Goal: Task Accomplishment & Management: Manage account settings

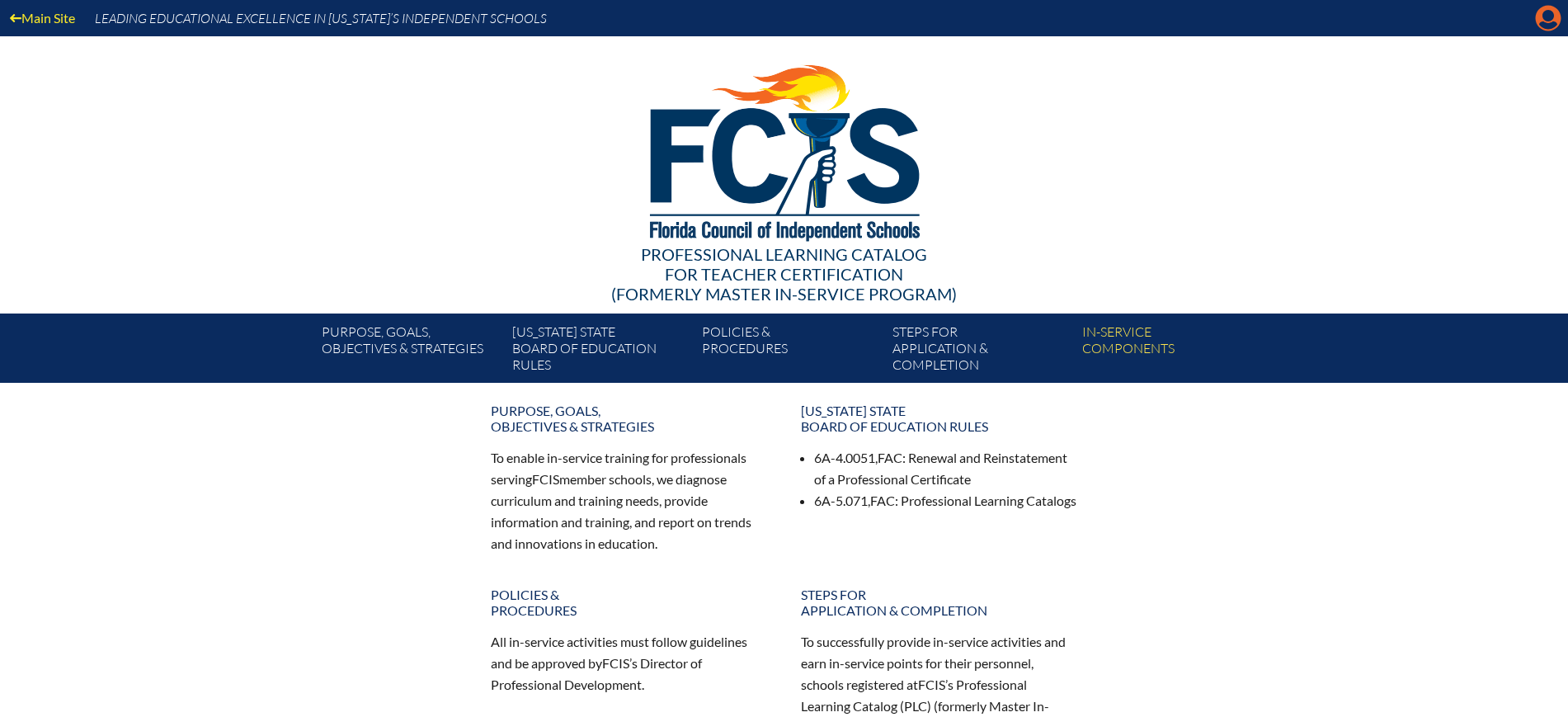
click at [1536, 17] on icon at bounding box center [1548, 19] width 26 height 26
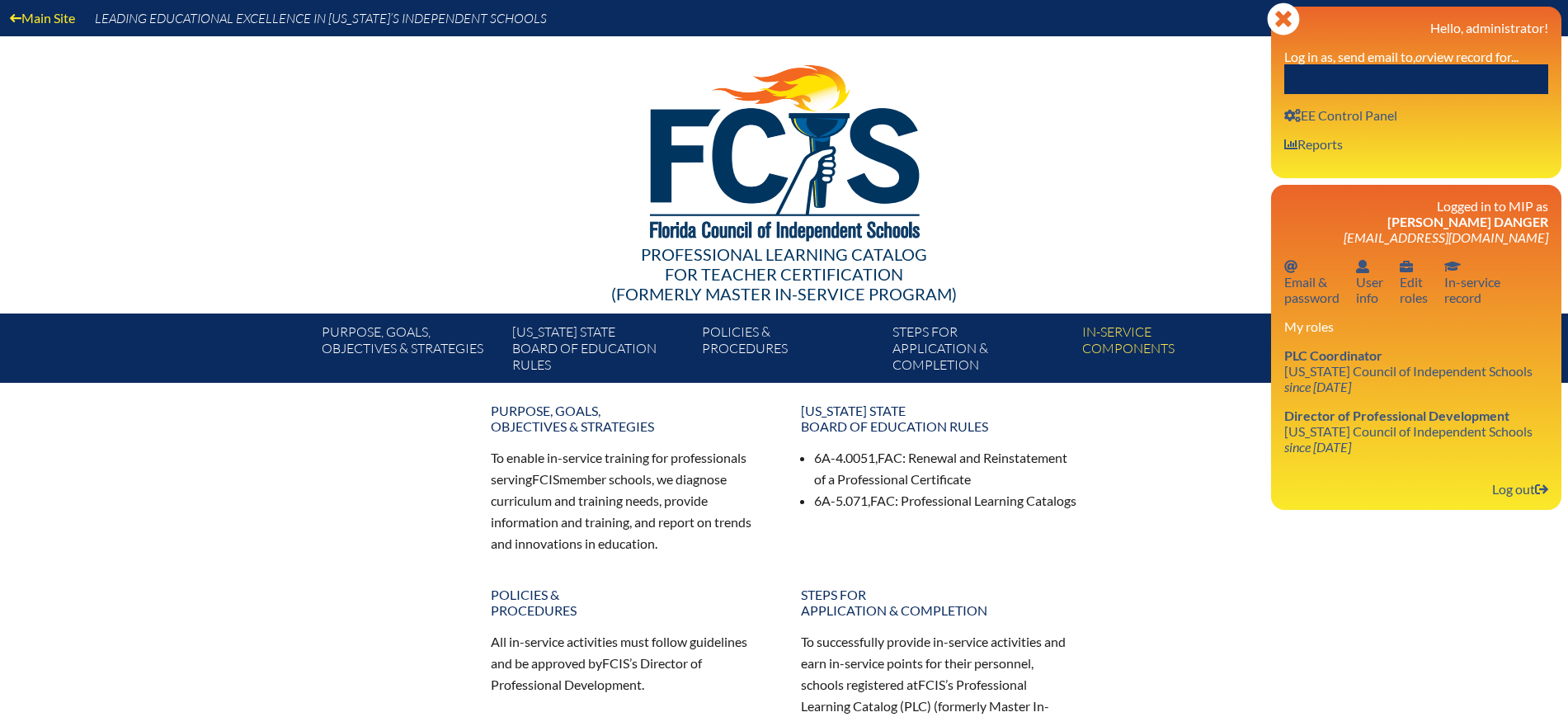
click at [1450, 73] on input "text" at bounding box center [1416, 79] width 264 height 30
paste input "[PERSON_NAME]"
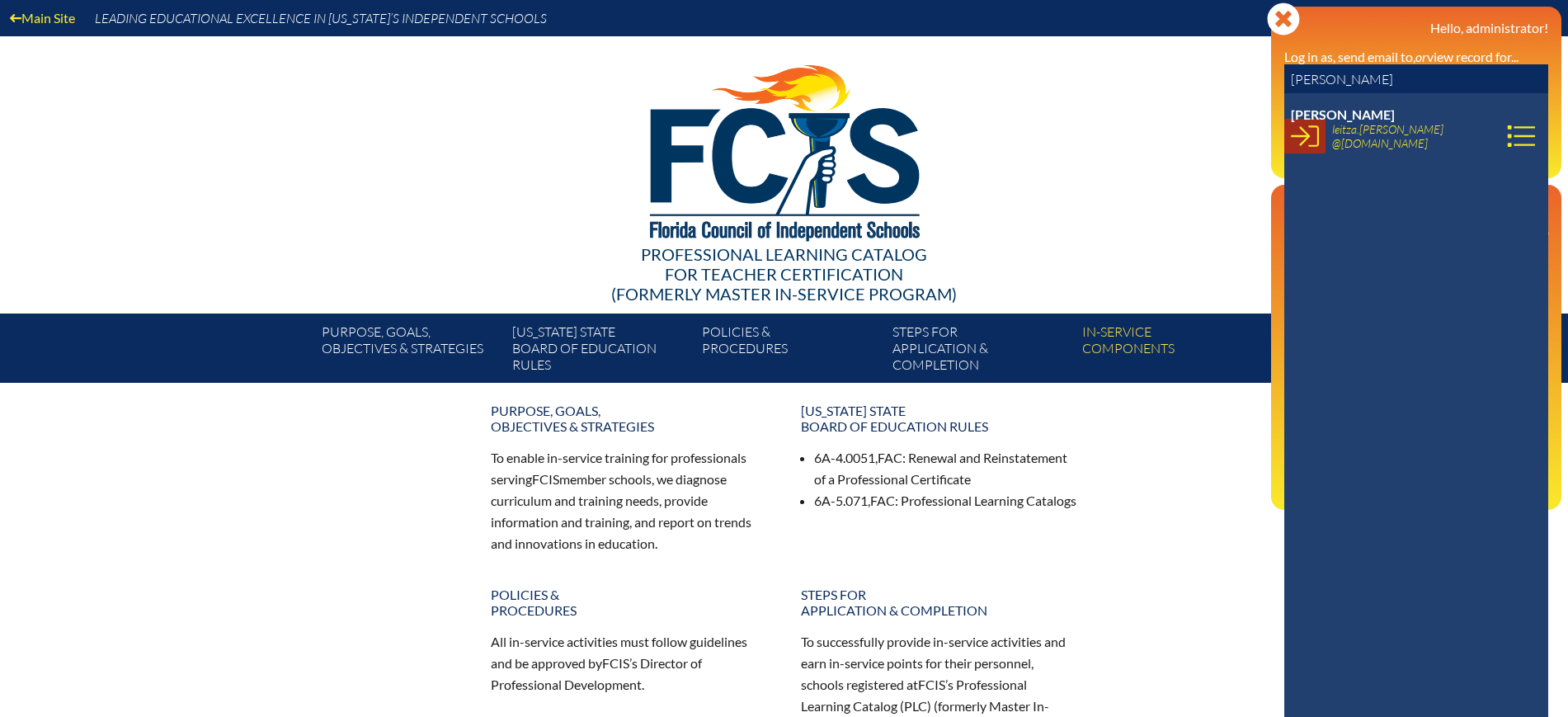
type input "[PERSON_NAME]"
click at [1303, 139] on icon at bounding box center [1305, 136] width 28 height 28
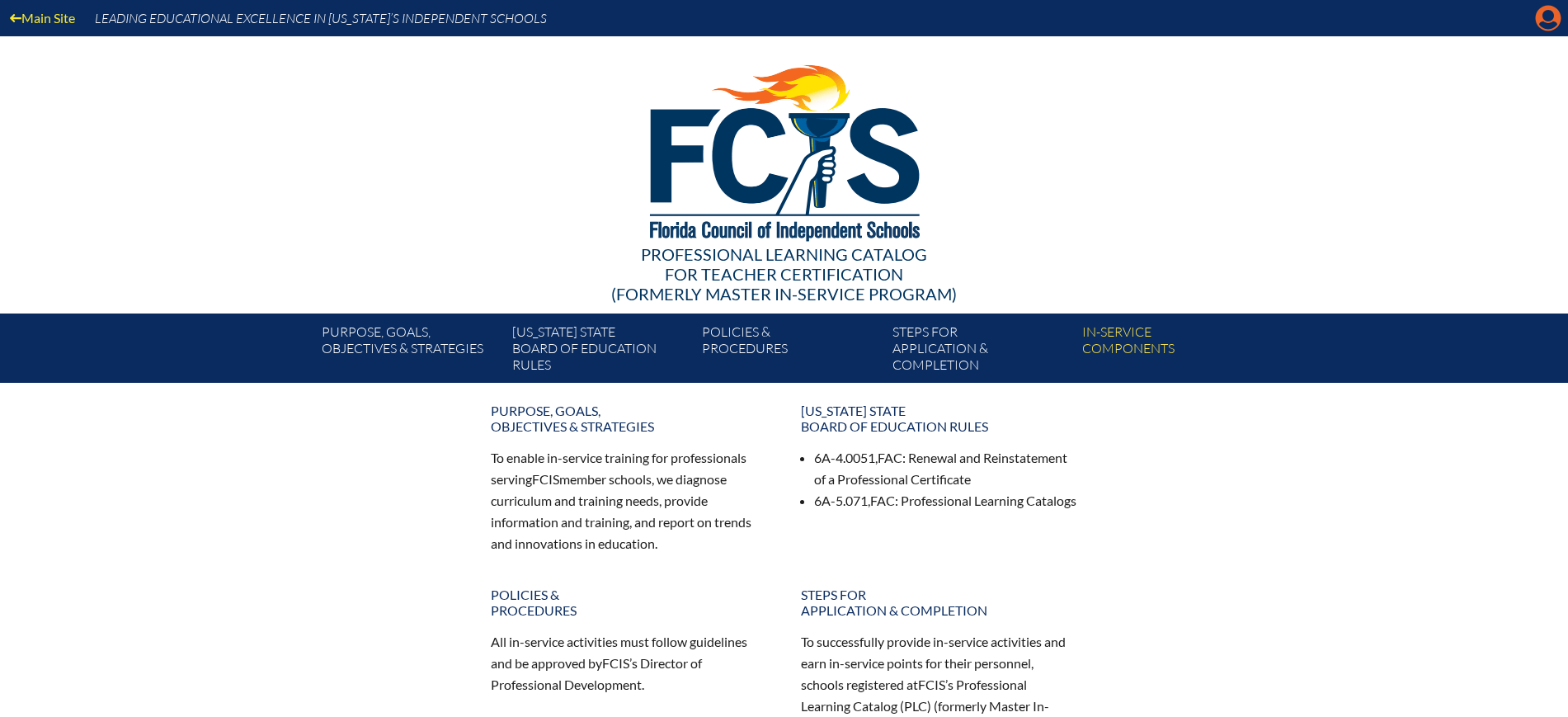
click at [1553, 17] on icon "Manage account" at bounding box center [1548, 18] width 27 height 27
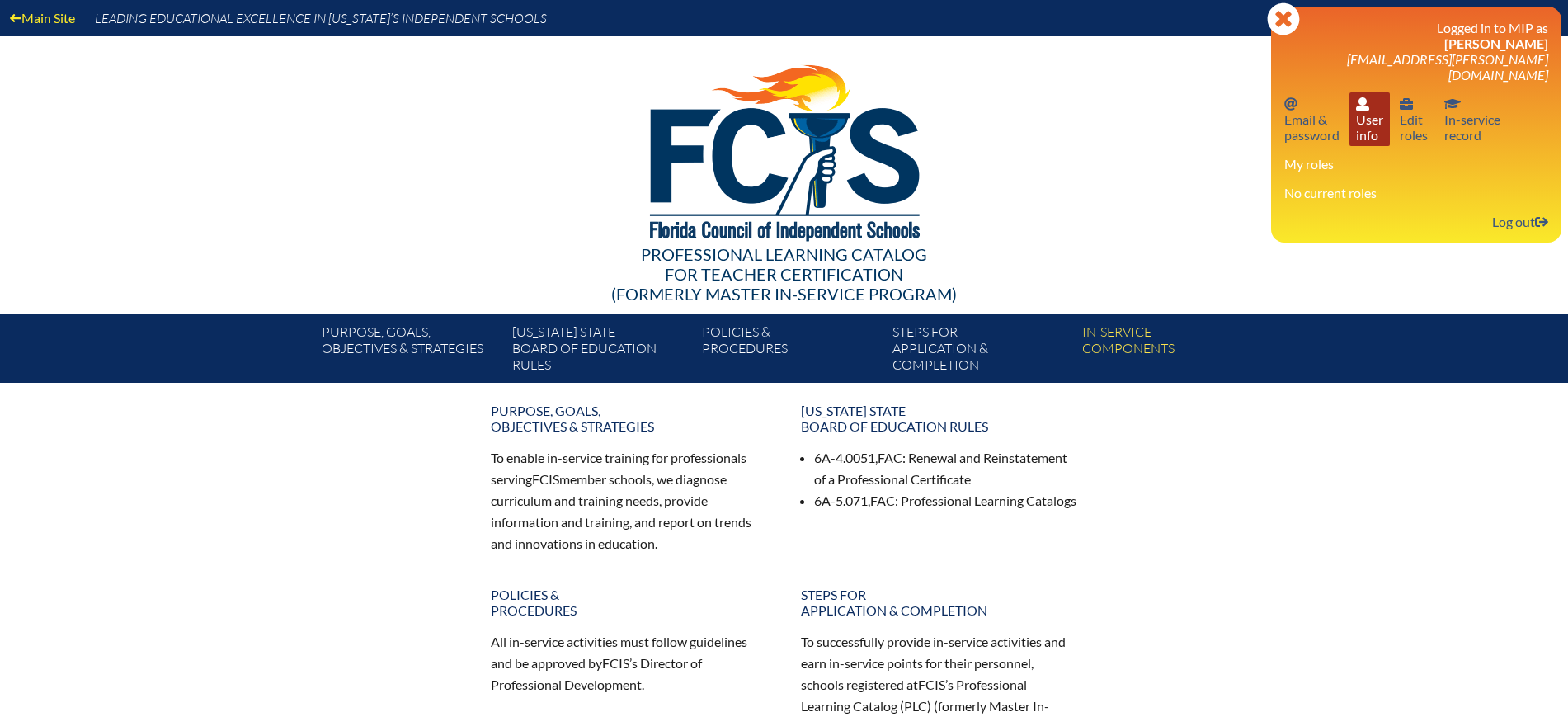
click at [1380, 123] on link "User info User info" at bounding box center [1369, 119] width 40 height 53
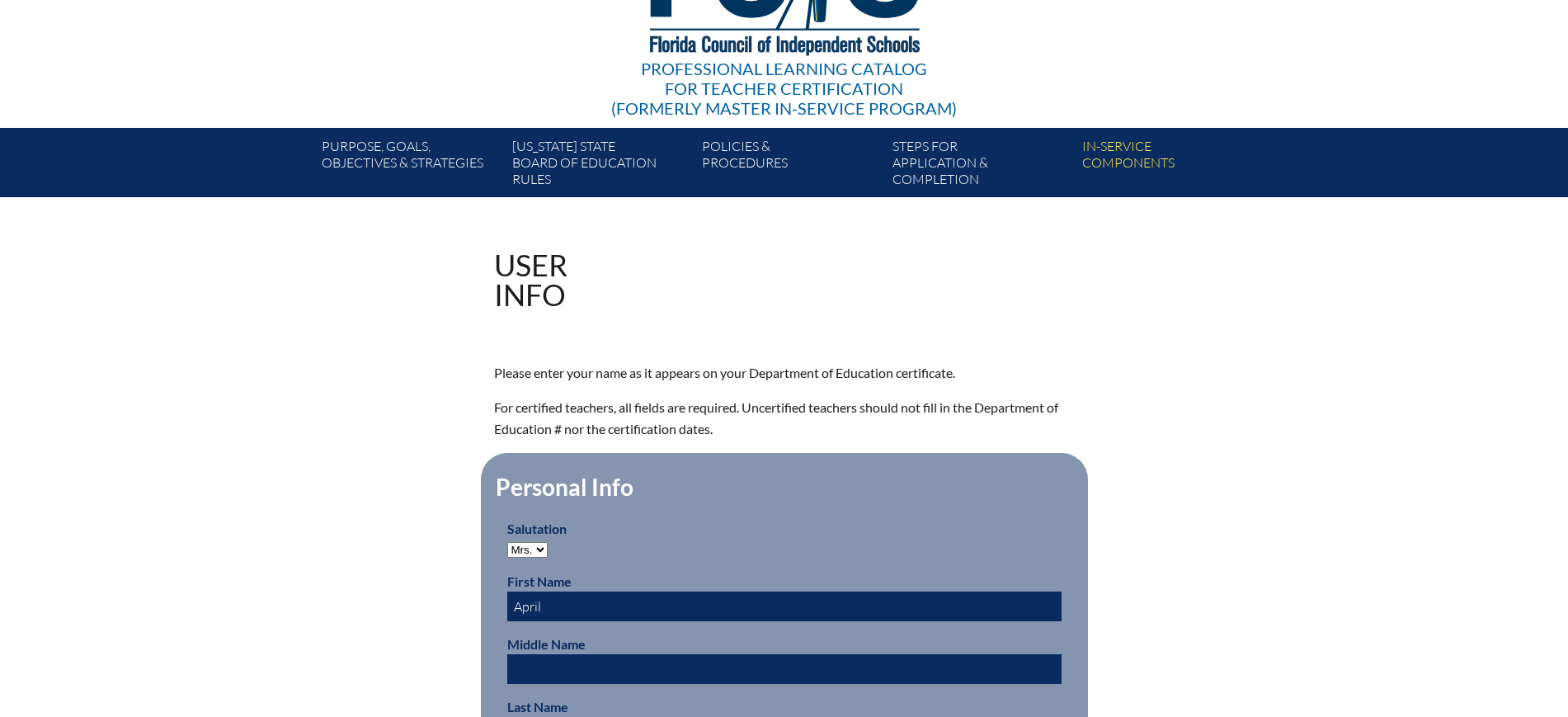
scroll to position [516, 0]
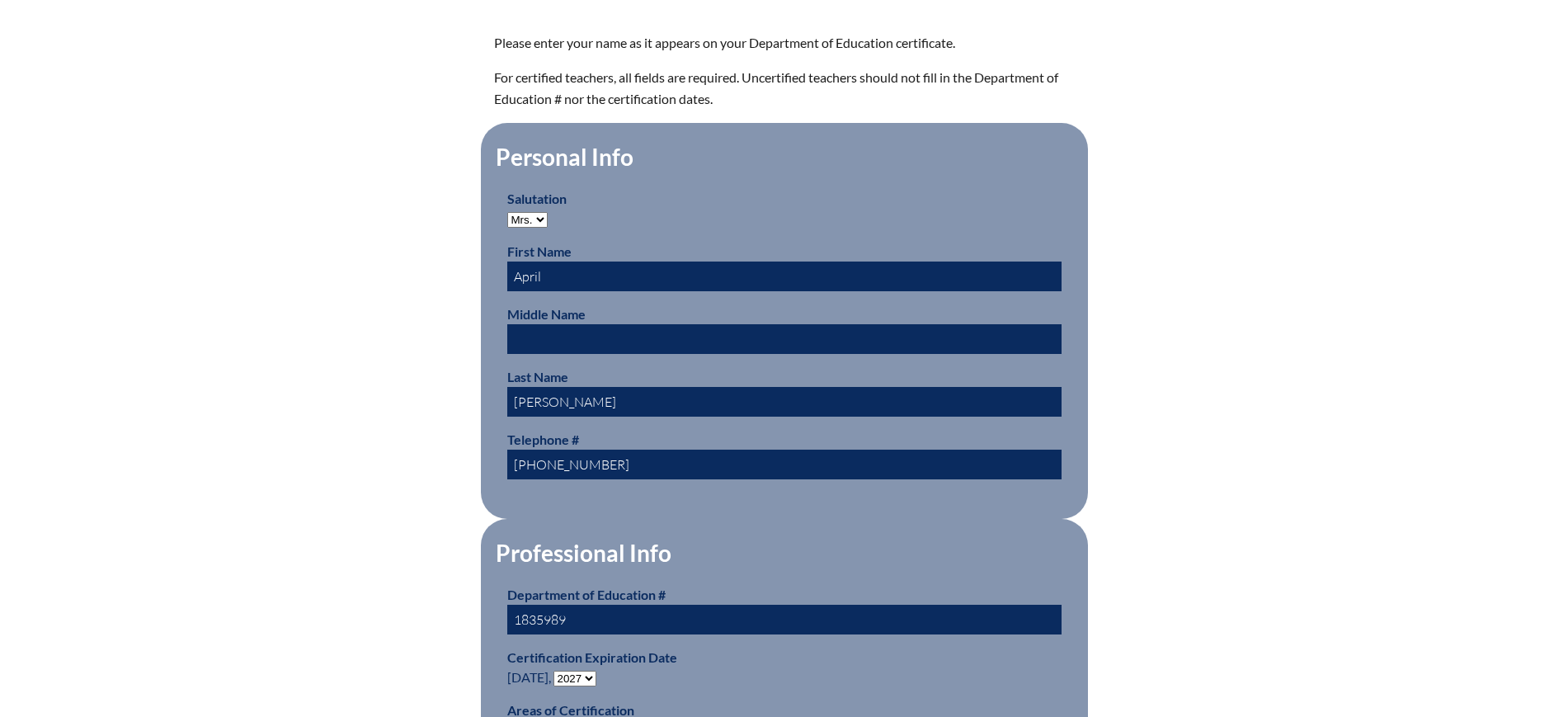
drag, startPoint x: 588, startPoint y: 612, endPoint x: 436, endPoint y: 602, distance: 152.3
paste input "315752"
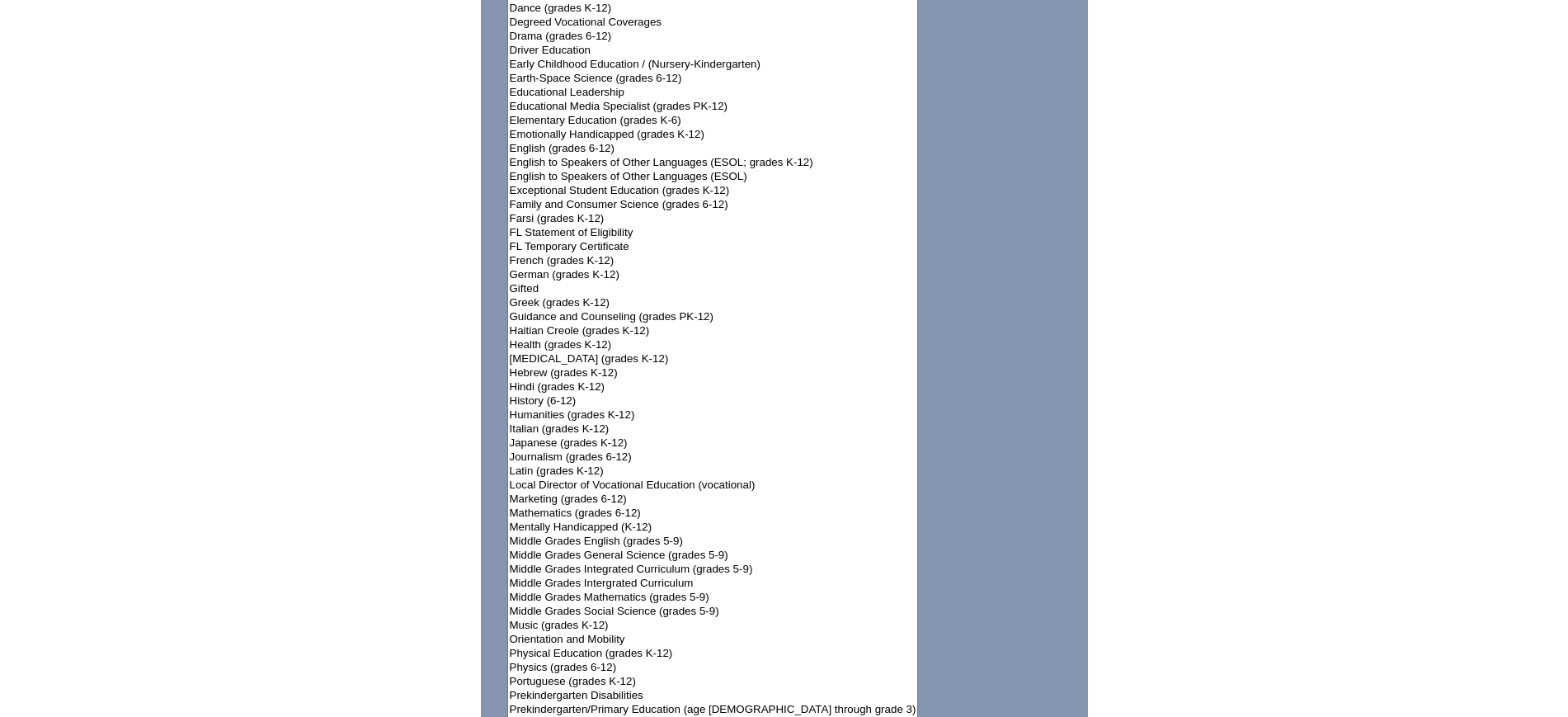
scroll to position [1444, 0]
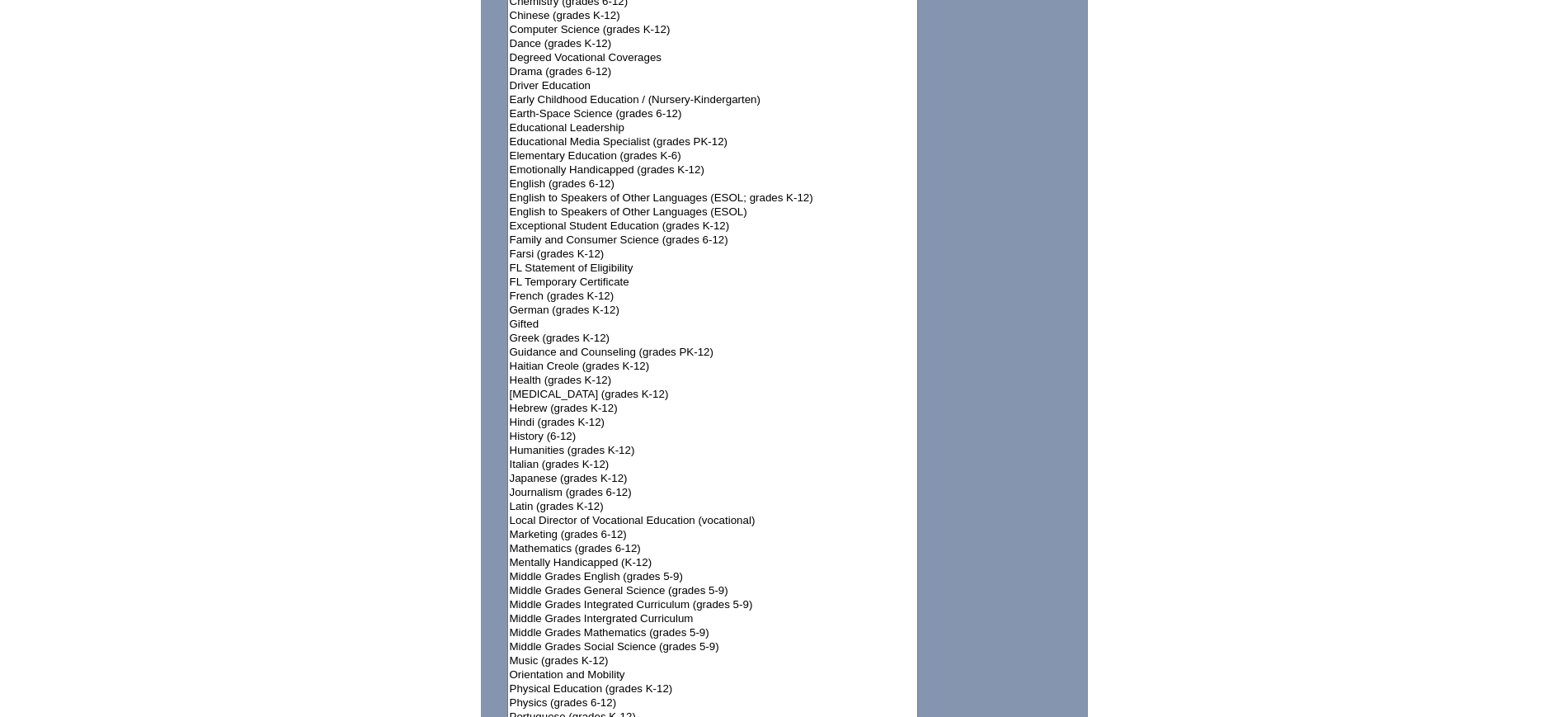
type input "1315752"
click at [584, 219] on option "Exceptional Student Education (grades K-12)" at bounding box center [713, 226] width 410 height 14
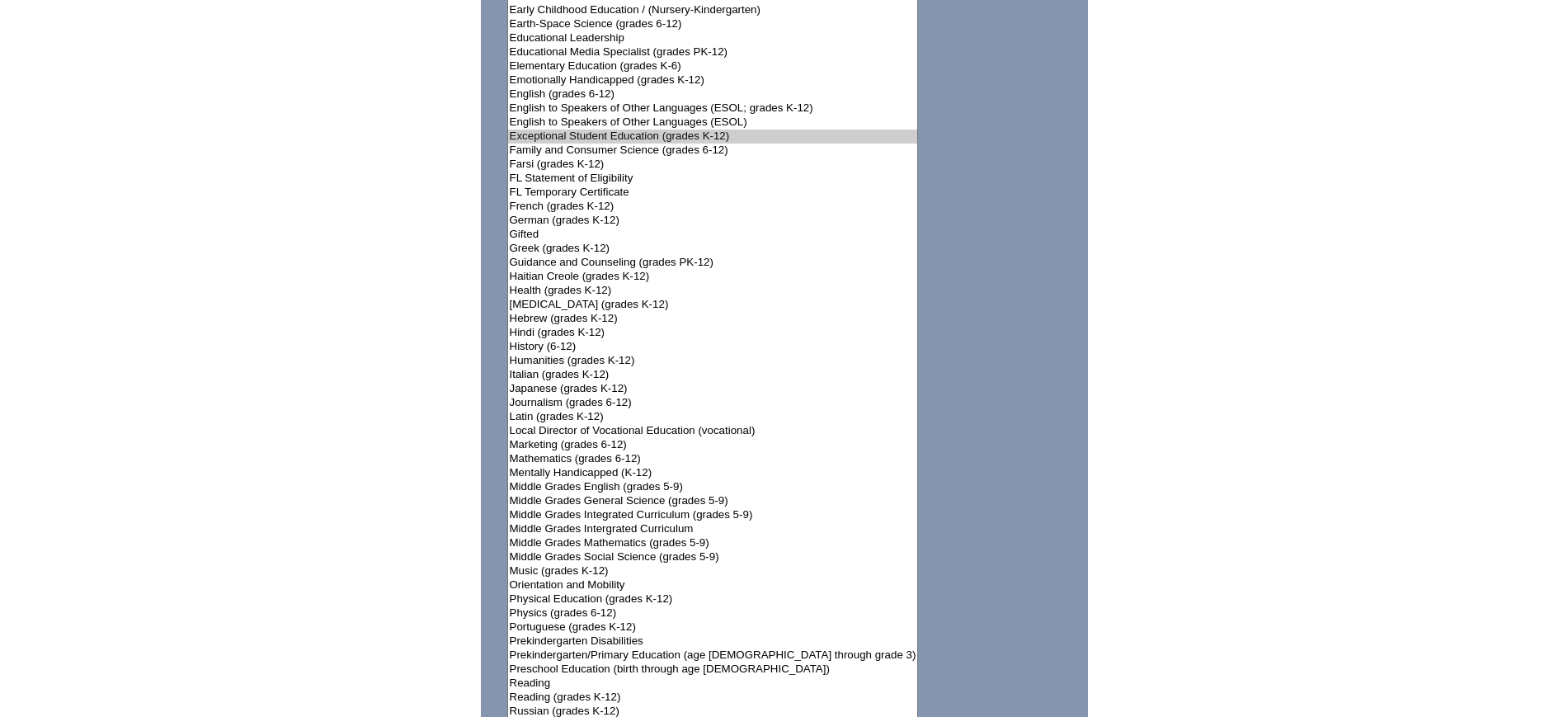
scroll to position [1753, 0]
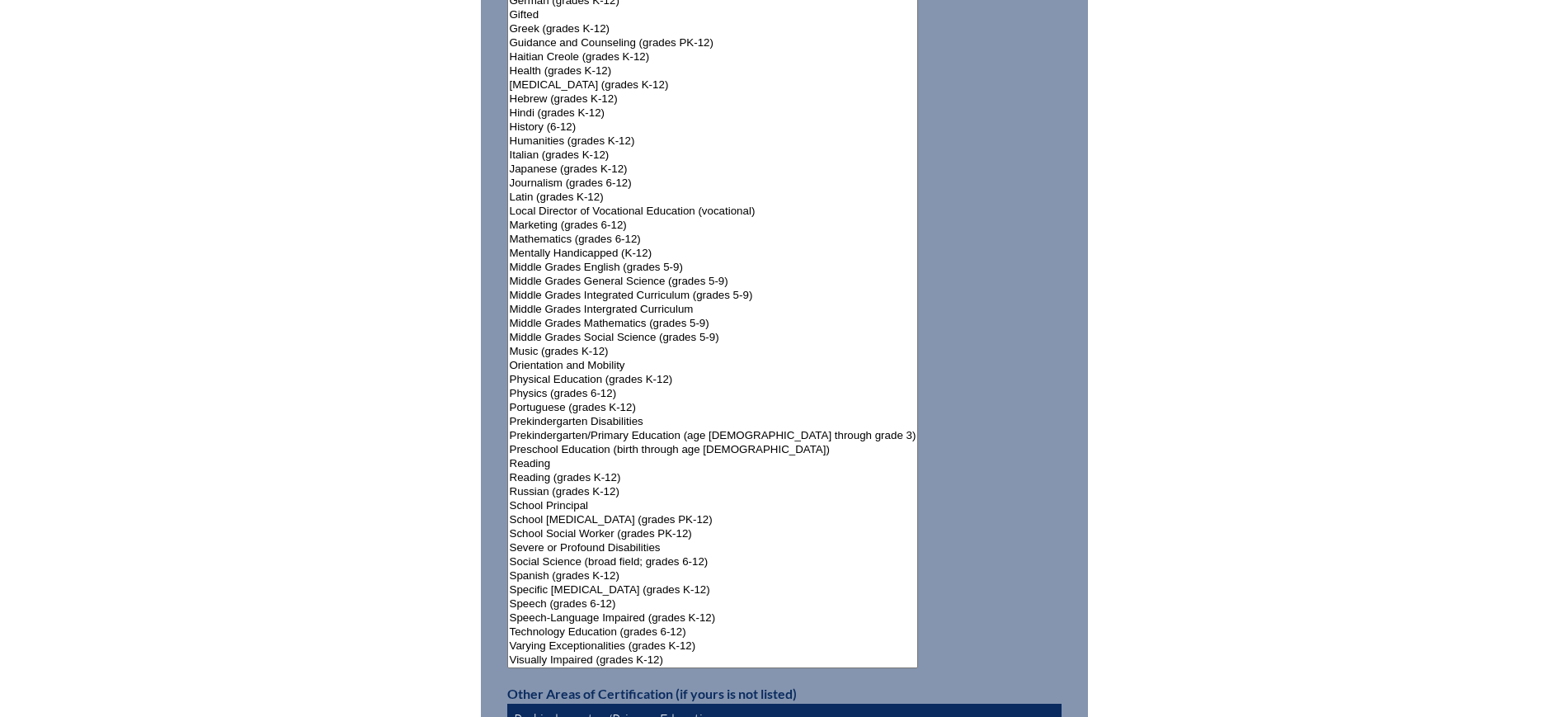
select select"]"] "15174"
click at [567, 429] on option "Prekindergarten/Primary Education (age [DEMOGRAPHIC_DATA] through grade 3)" at bounding box center [713, 436] width 410 height 14
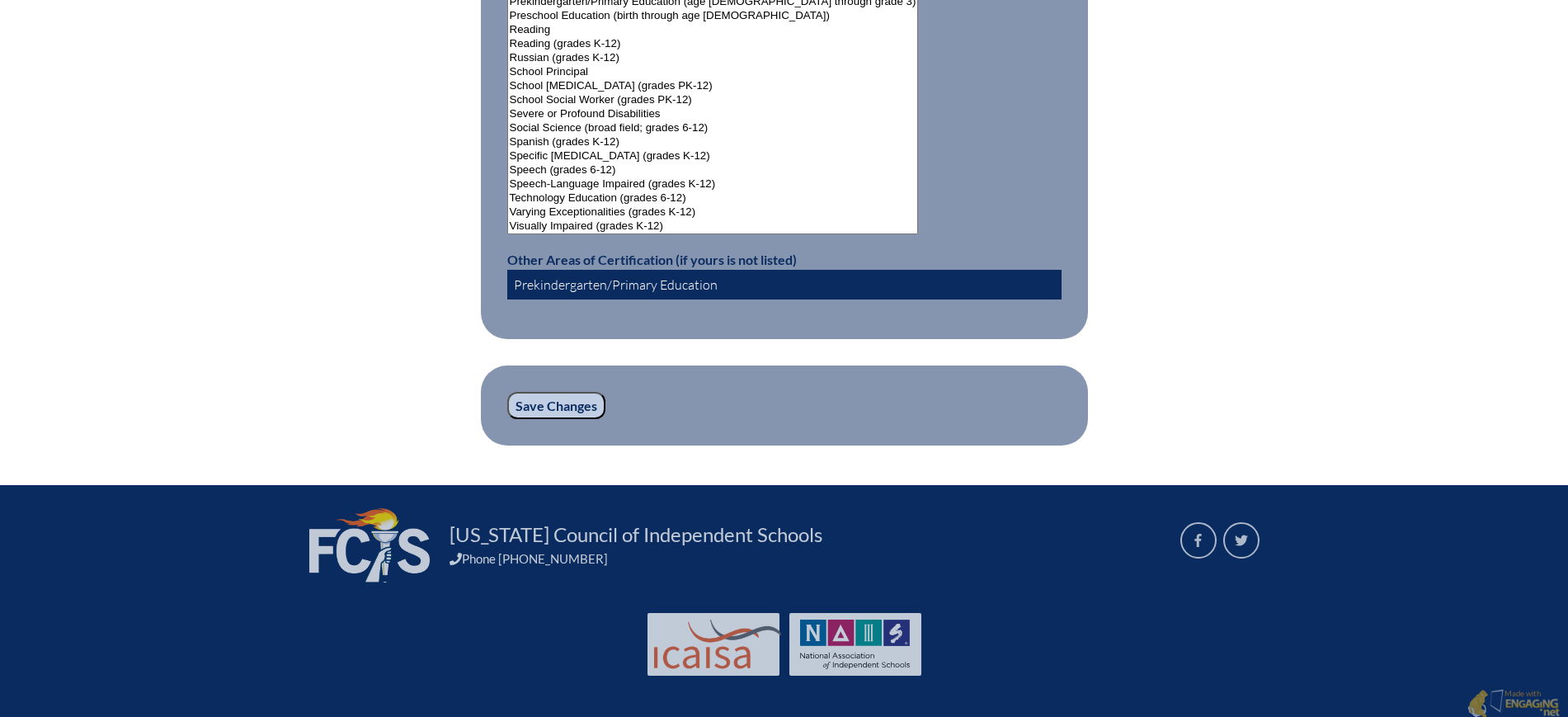
click at [562, 401] on input "Save Changes" at bounding box center [556, 405] width 99 height 28
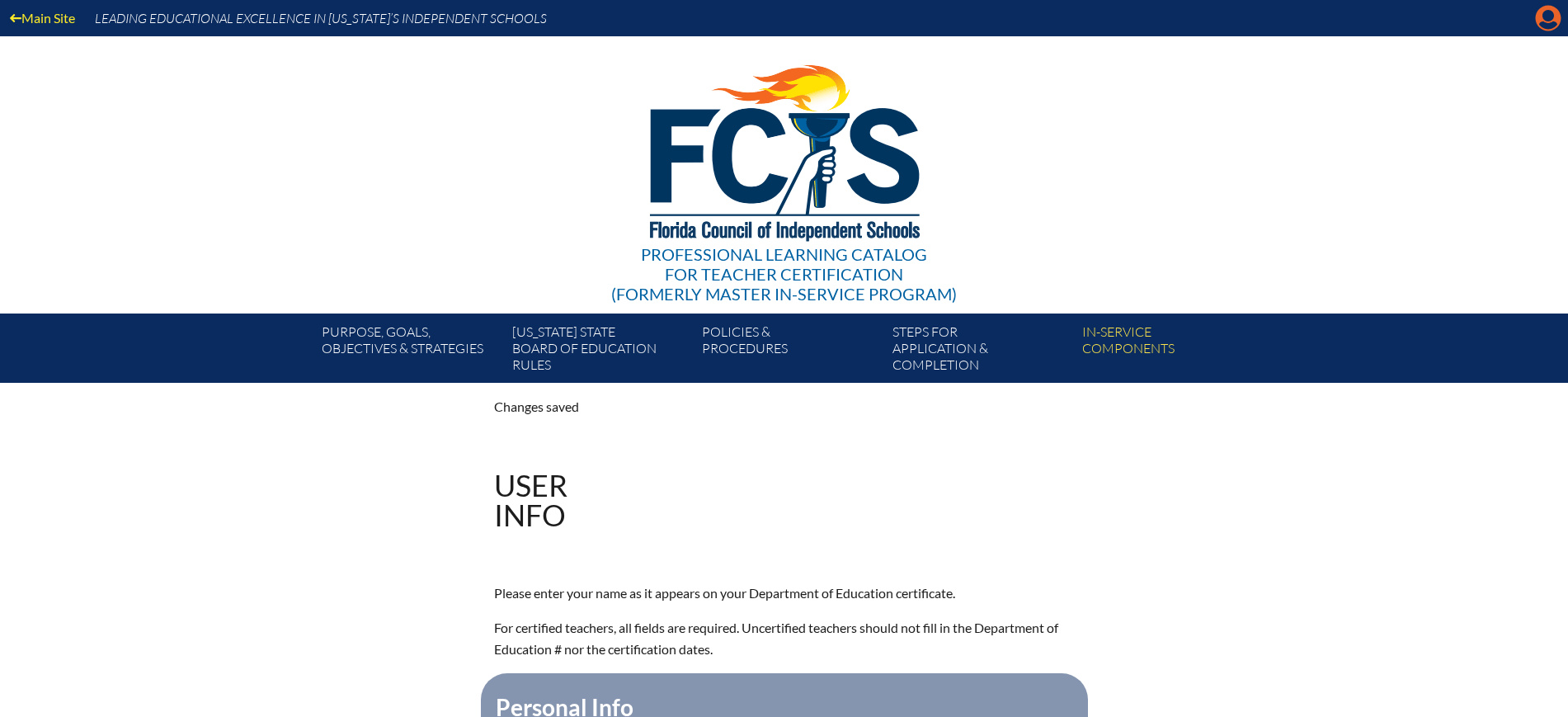
click at [1540, 19] on icon at bounding box center [1548, 19] width 26 height 26
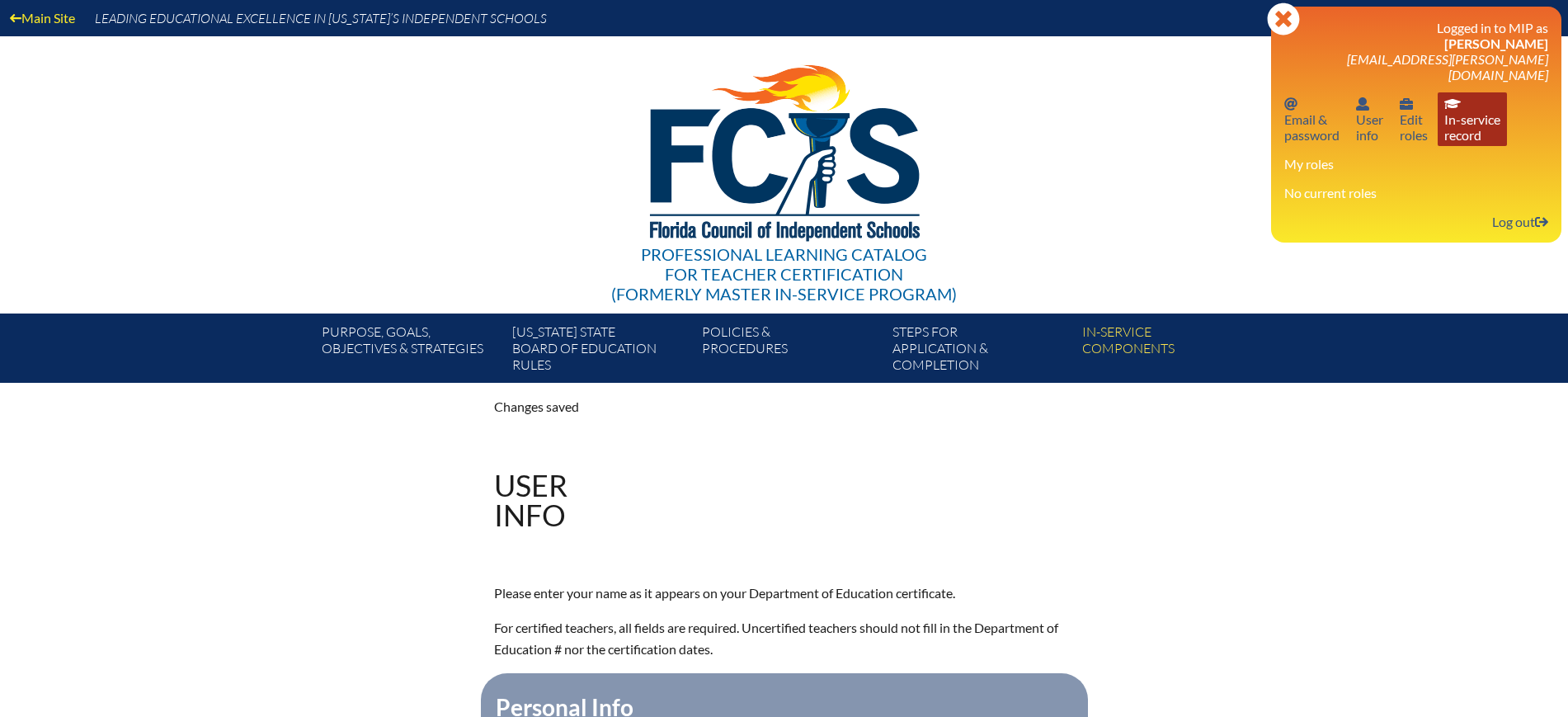
click at [1472, 109] on link "In-service record In-service record" at bounding box center [1472, 119] width 69 height 53
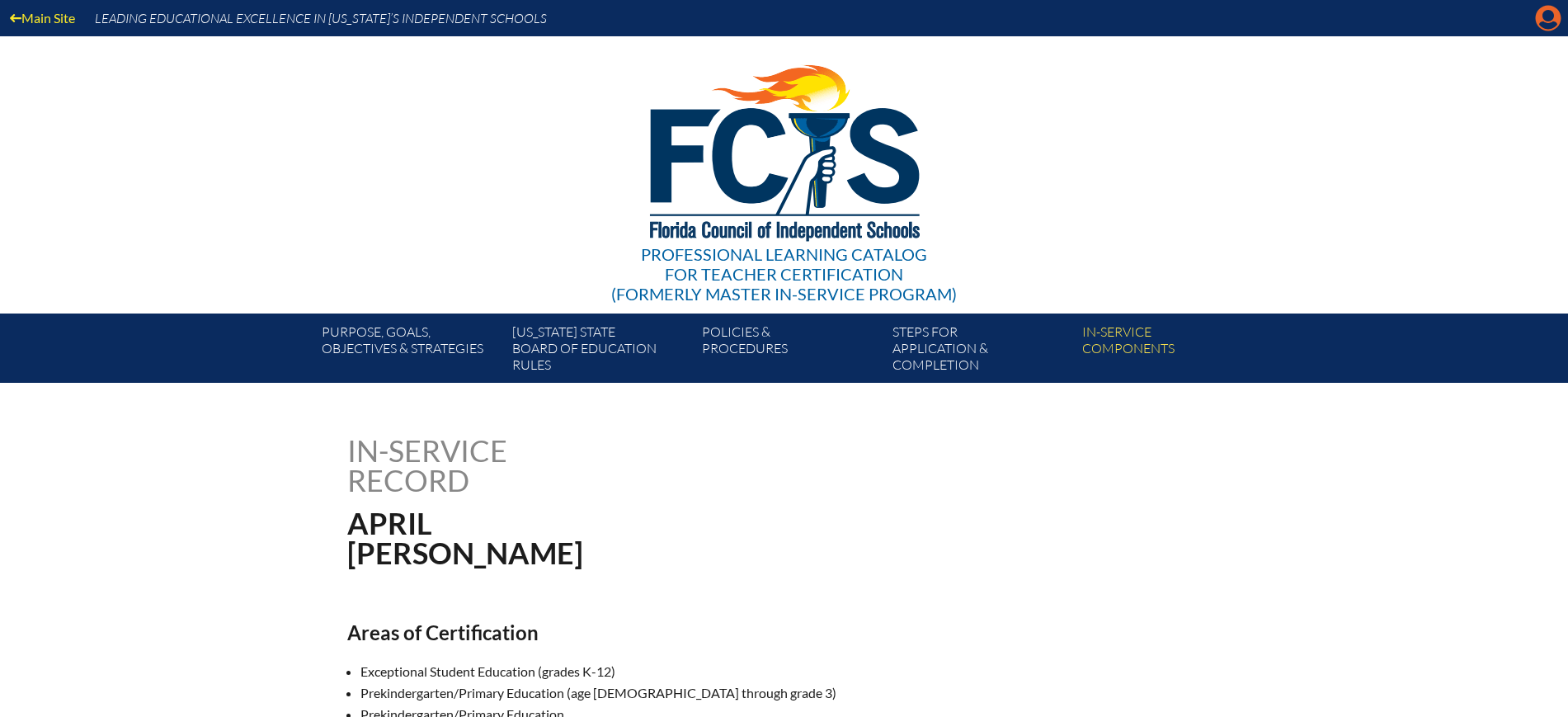
click at [1546, 23] on icon "Manage account" at bounding box center [1548, 18] width 27 height 27
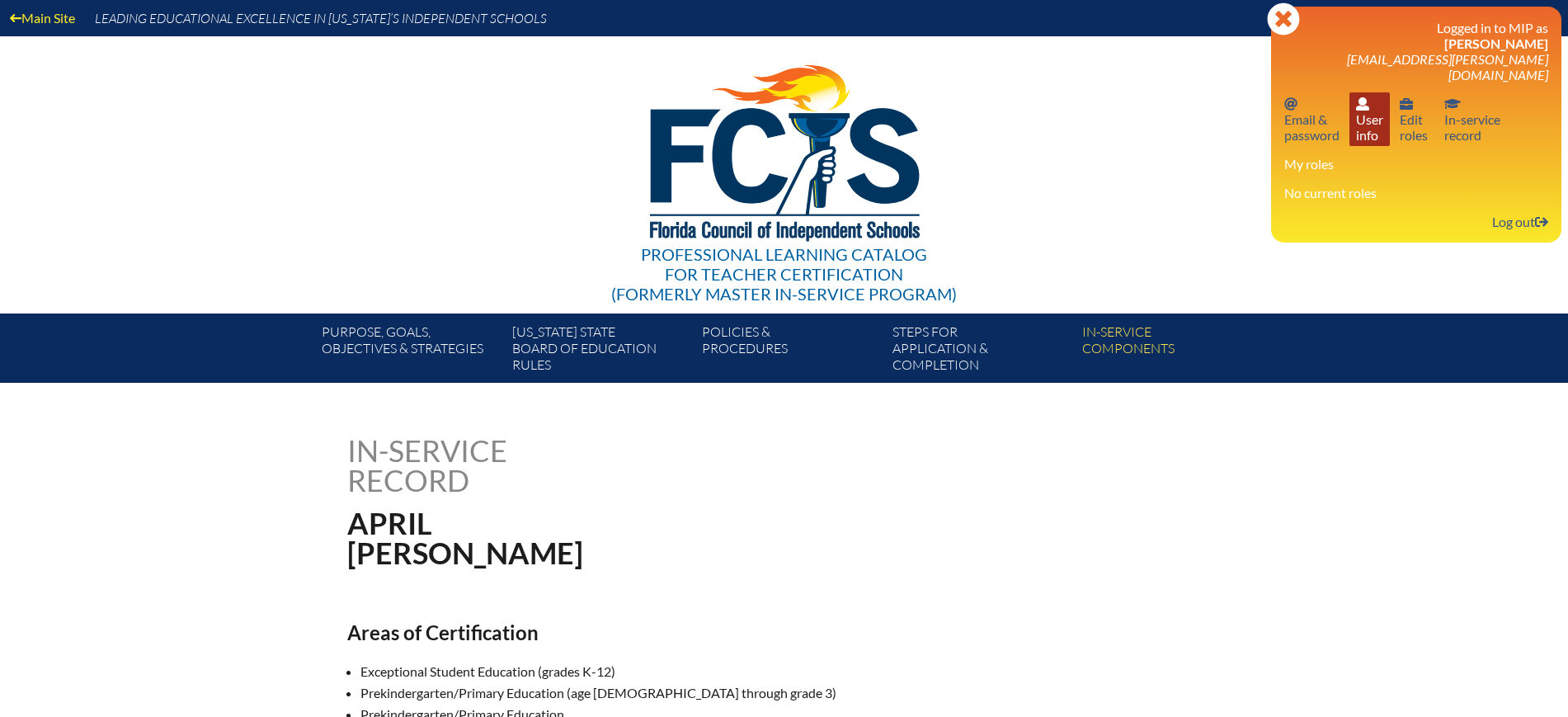
click at [1379, 123] on link "User info User info" at bounding box center [1369, 119] width 40 height 53
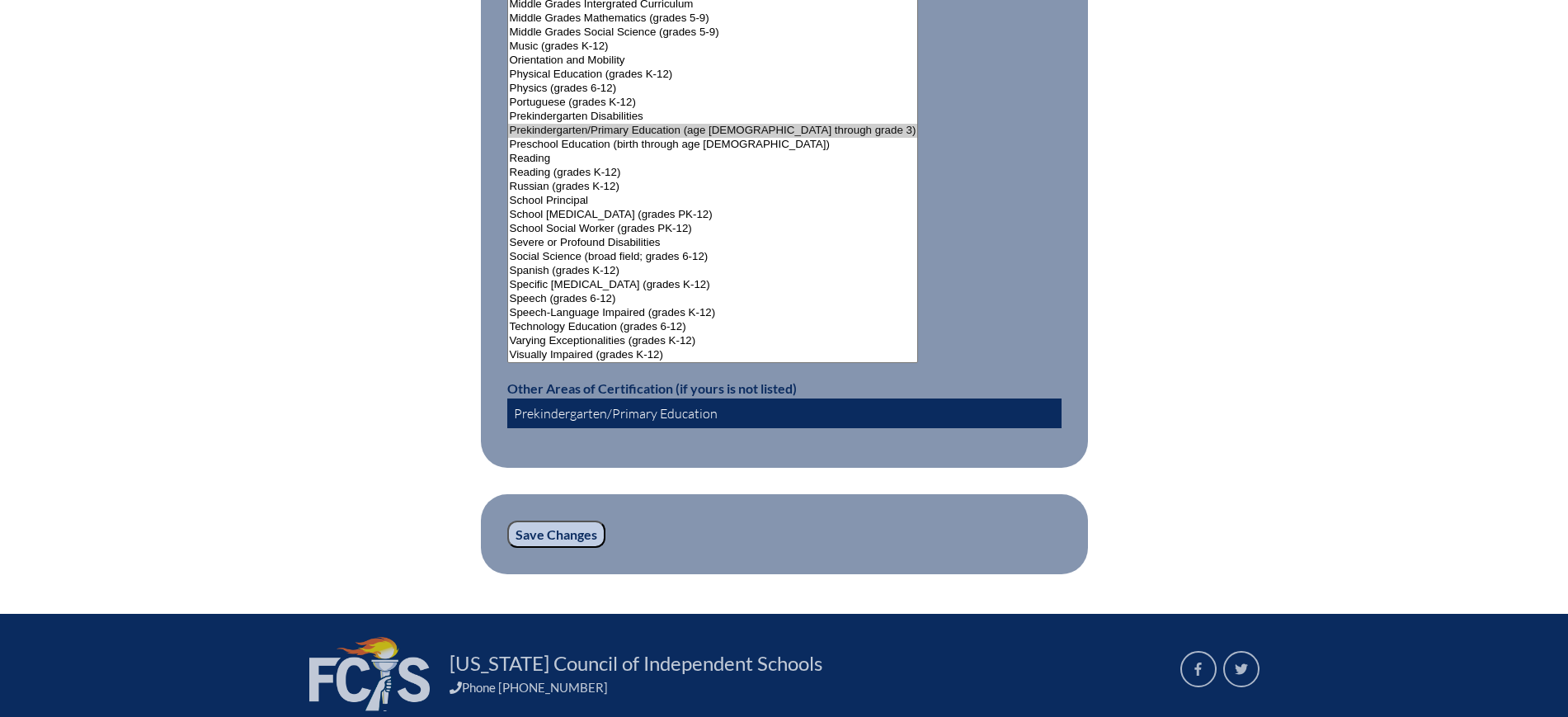
scroll to position [2062, 0]
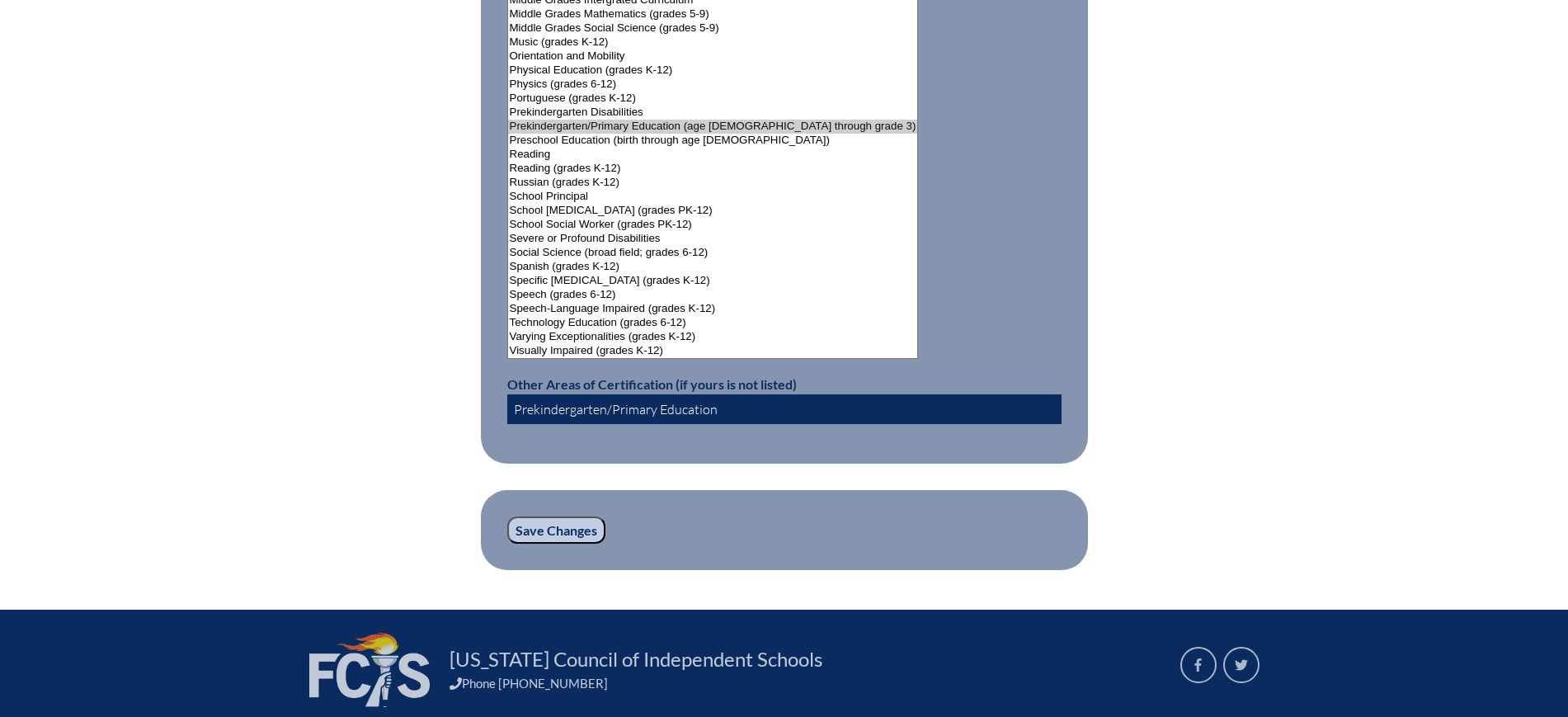
drag, startPoint x: 736, startPoint y: 403, endPoint x: 386, endPoint y: 380, distance: 350.8
click at [549, 531] on input "Save Changes" at bounding box center [556, 531] width 99 height 28
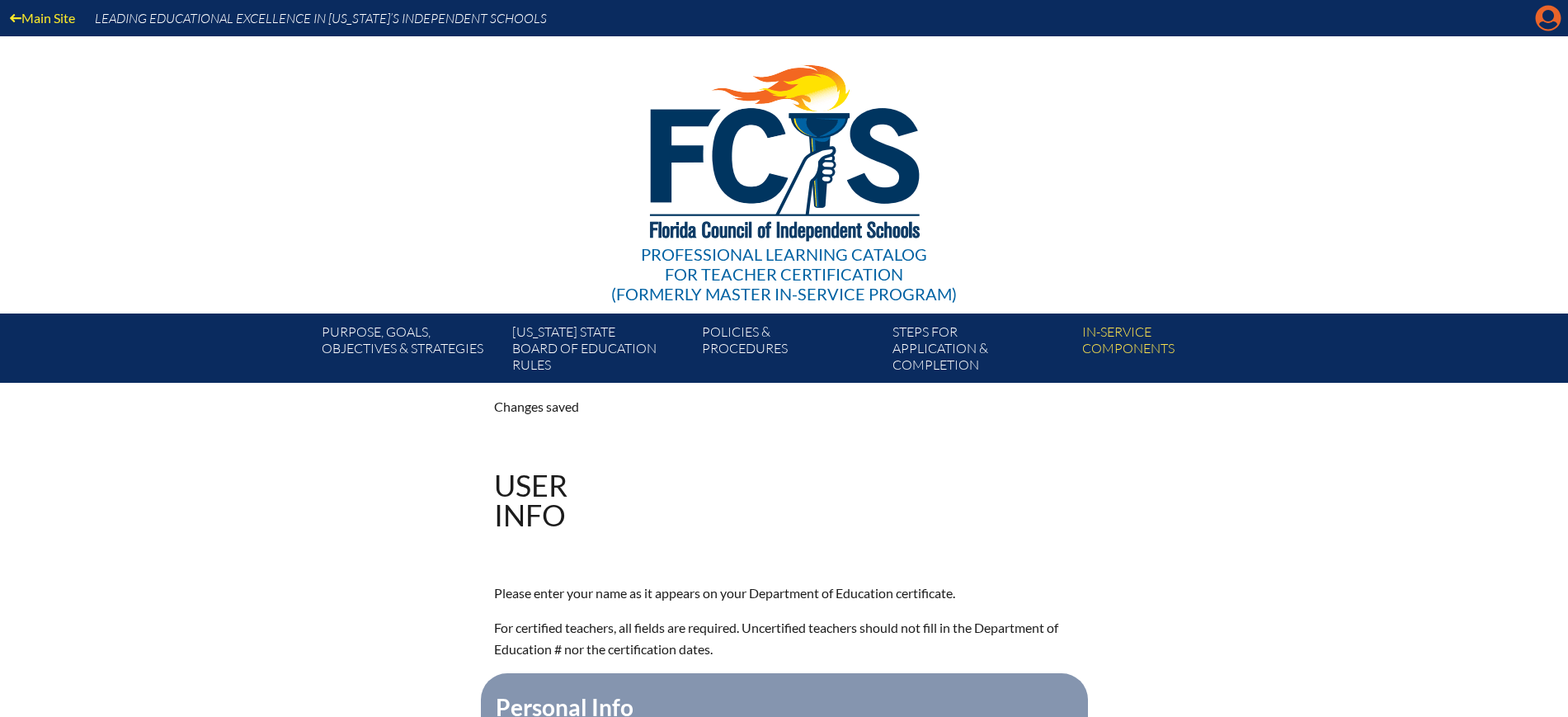
click at [1542, 10] on icon at bounding box center [1548, 19] width 26 height 26
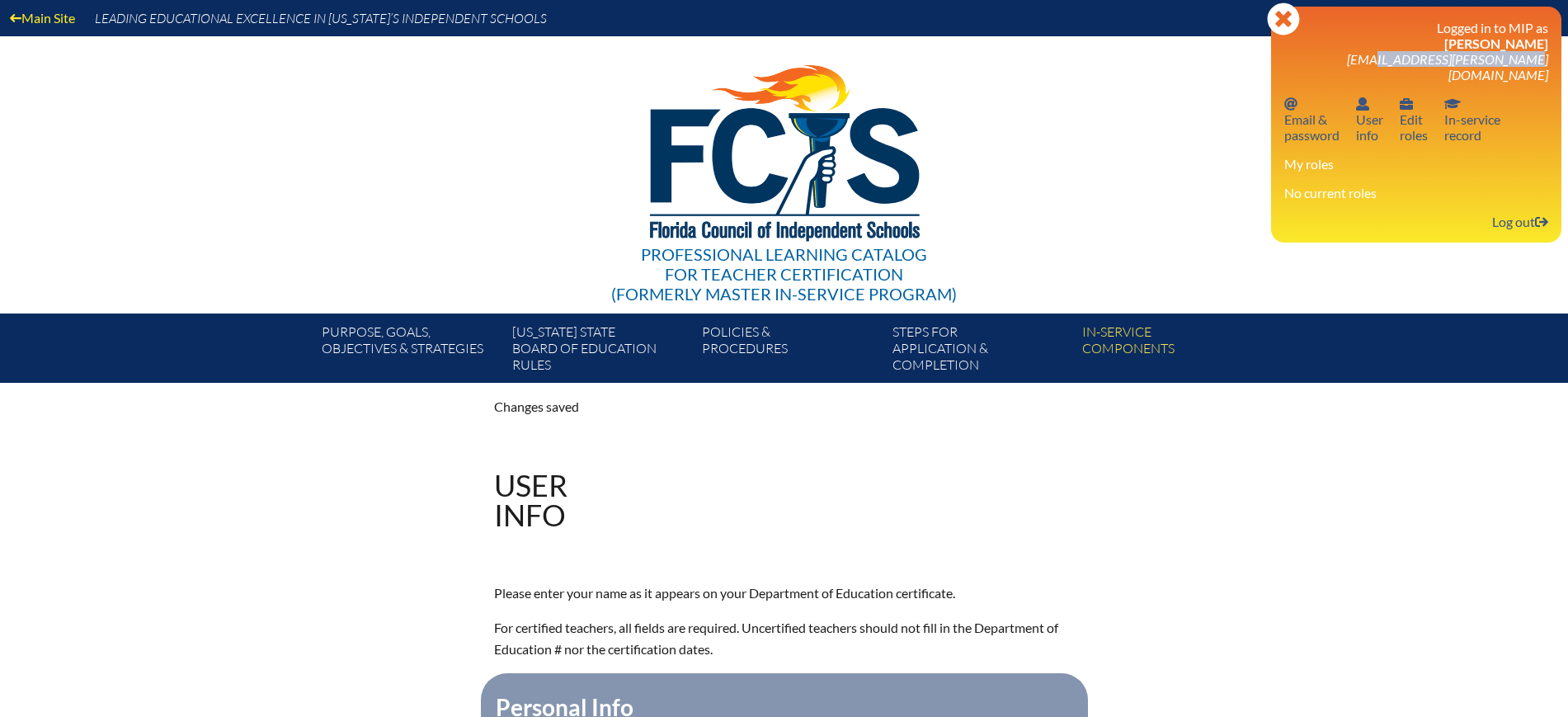
drag, startPoint x: 1497, startPoint y: 57, endPoint x: 1418, endPoint y: 57, distance: 79.0
click at [1418, 57] on div "Close Manage account Logged in to MIP as April Kellogg leitza.brodsky@nbps.org …" at bounding box center [1416, 124] width 290 height 236
copy span "leitza.brodsky@nbps.org"
click at [1501, 210] on link "Log out Log out" at bounding box center [1520, 221] width 69 height 23
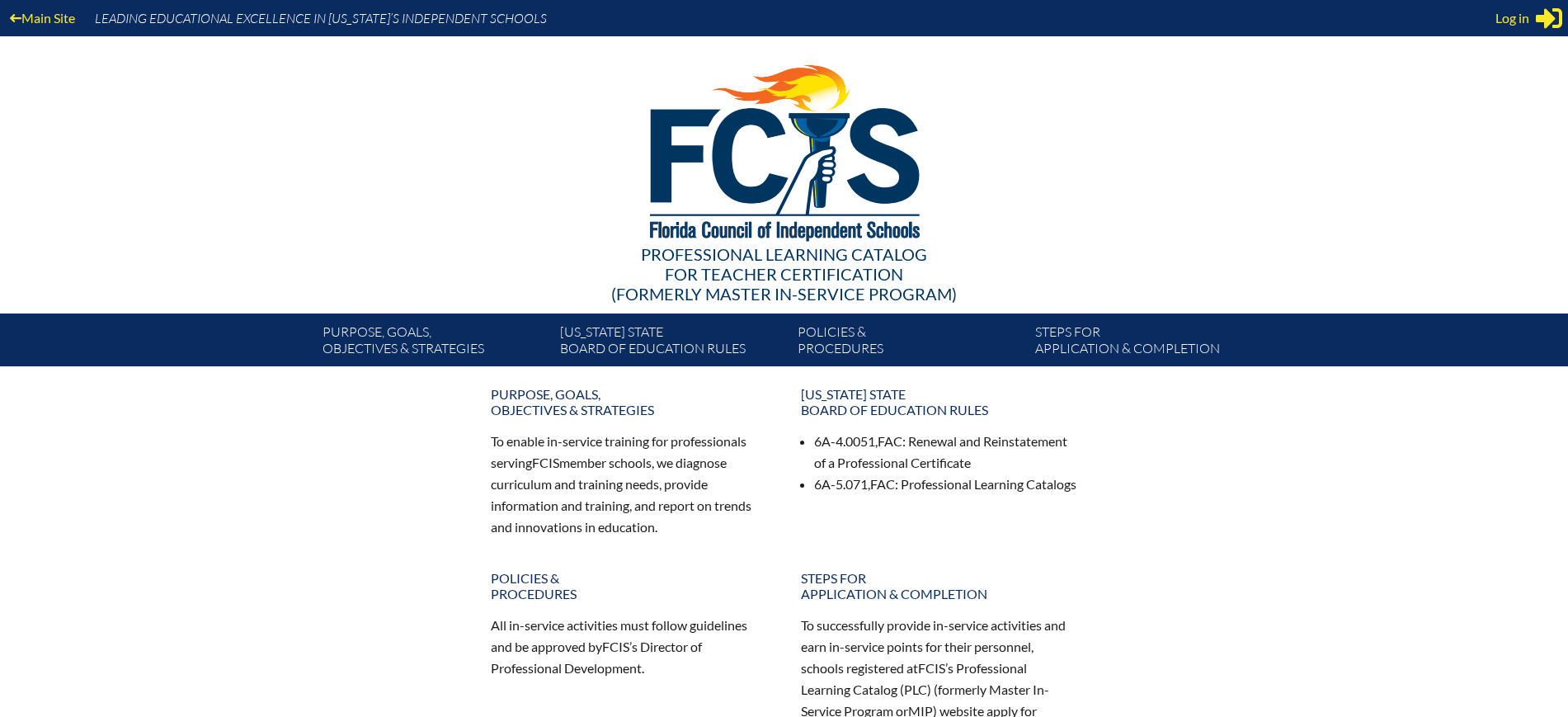
type input "[EMAIL_ADDRESS][DOMAIN_NAME]"
click at [1495, 9] on div "Main Site Leading Educational Excellence in [US_STATE]’s Independent Schools" at bounding box center [784, 18] width 1568 height 36
click at [1505, 18] on span "Log in" at bounding box center [1512, 18] width 34 height 20
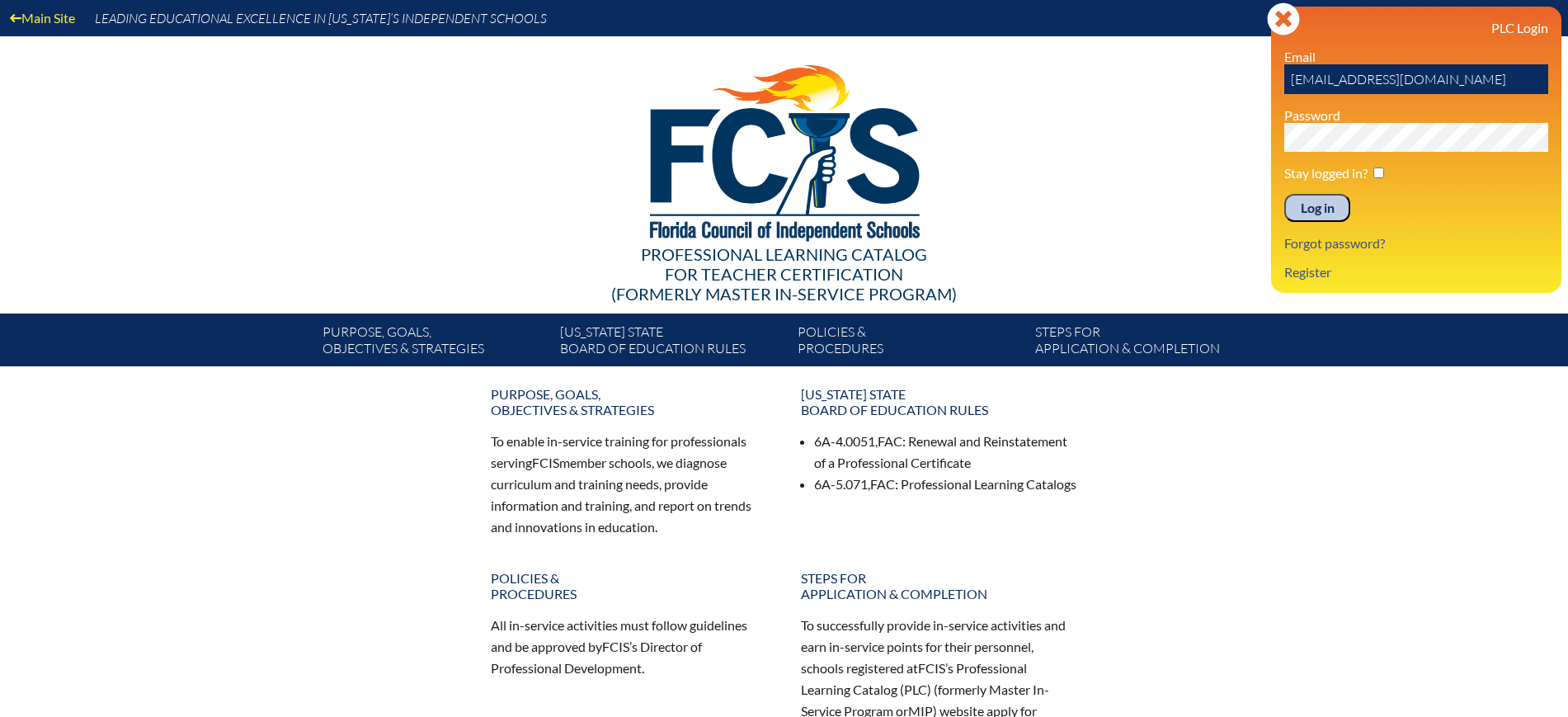
click at [1315, 198] on input "Log in" at bounding box center [1317, 208] width 66 height 28
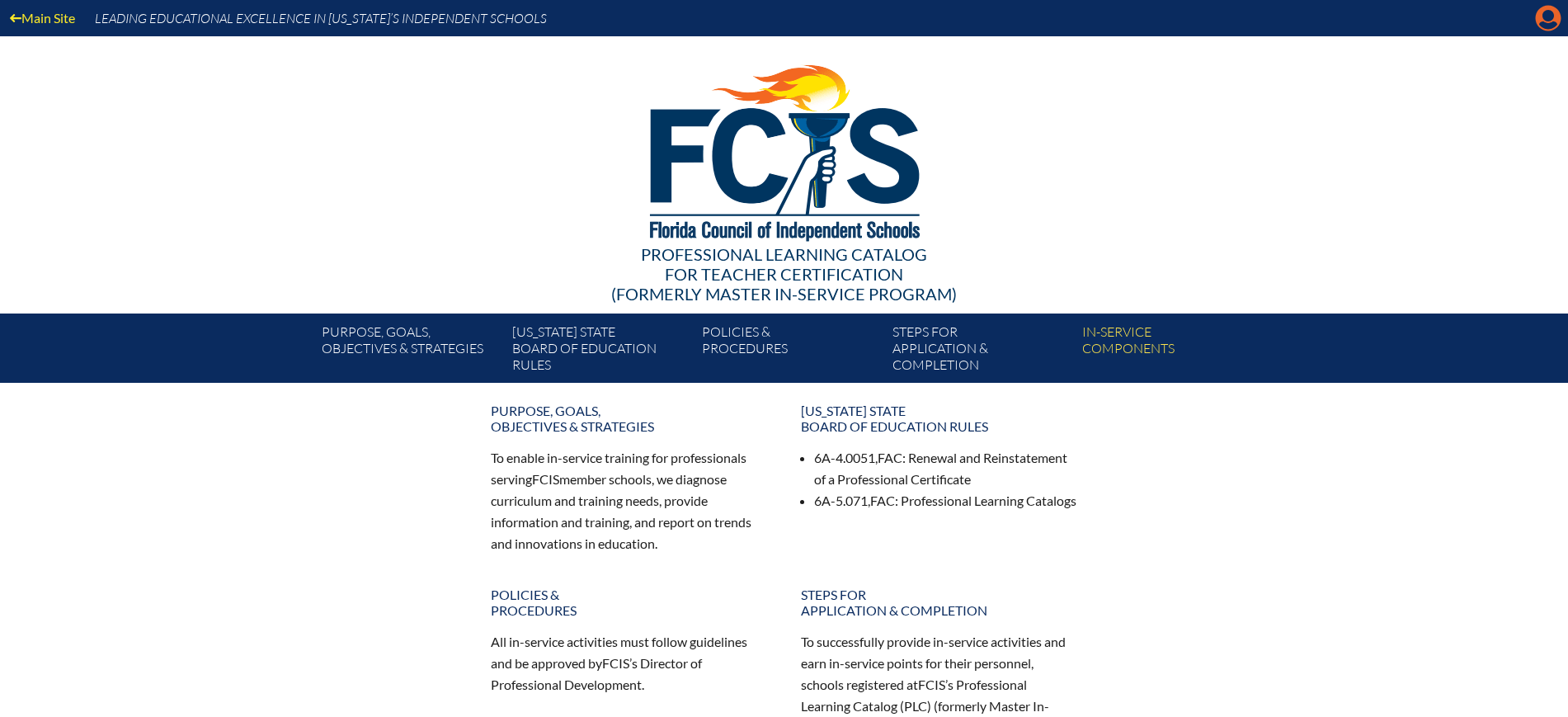
click at [1546, 8] on icon at bounding box center [1548, 19] width 26 height 26
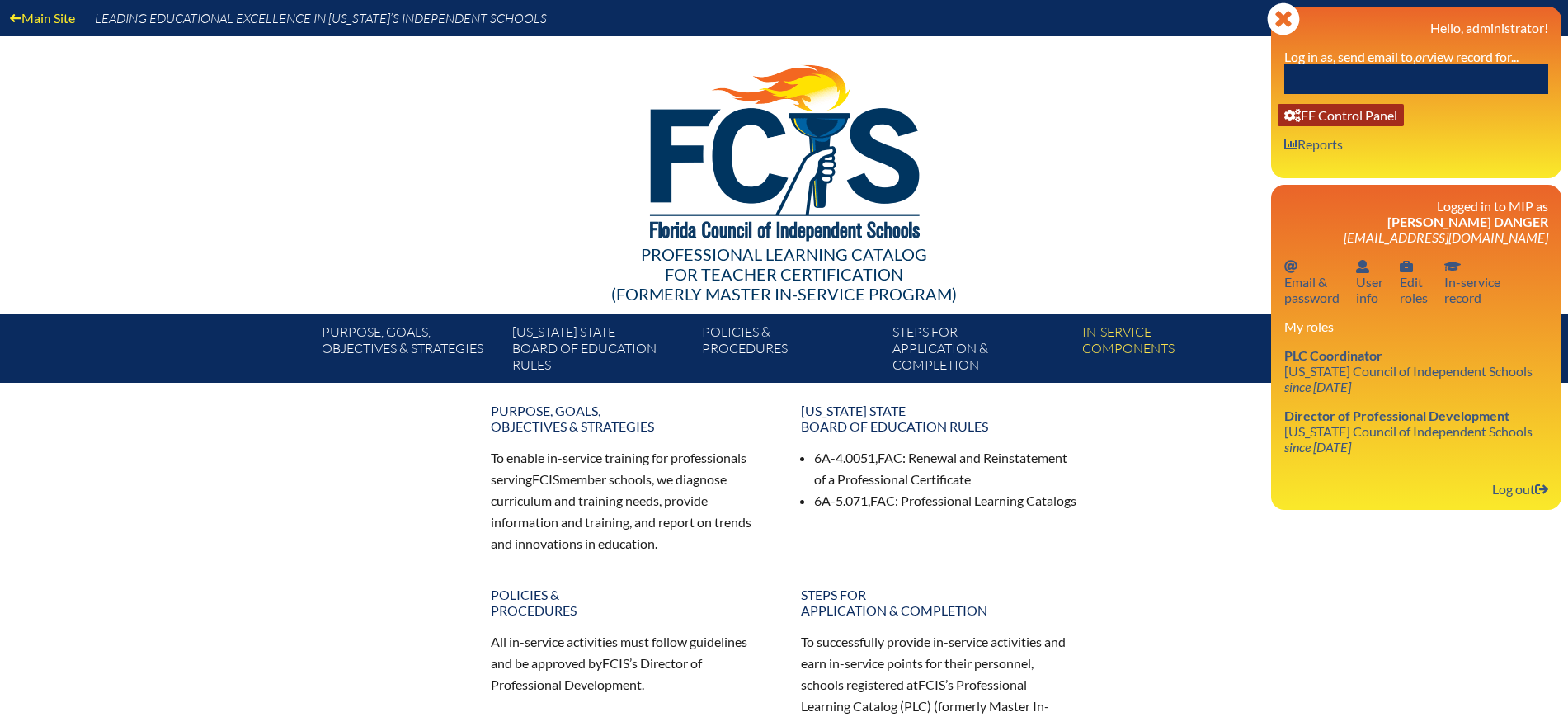
click at [1328, 109] on link "User info EE Control Panel" at bounding box center [1341, 114] width 126 height 23
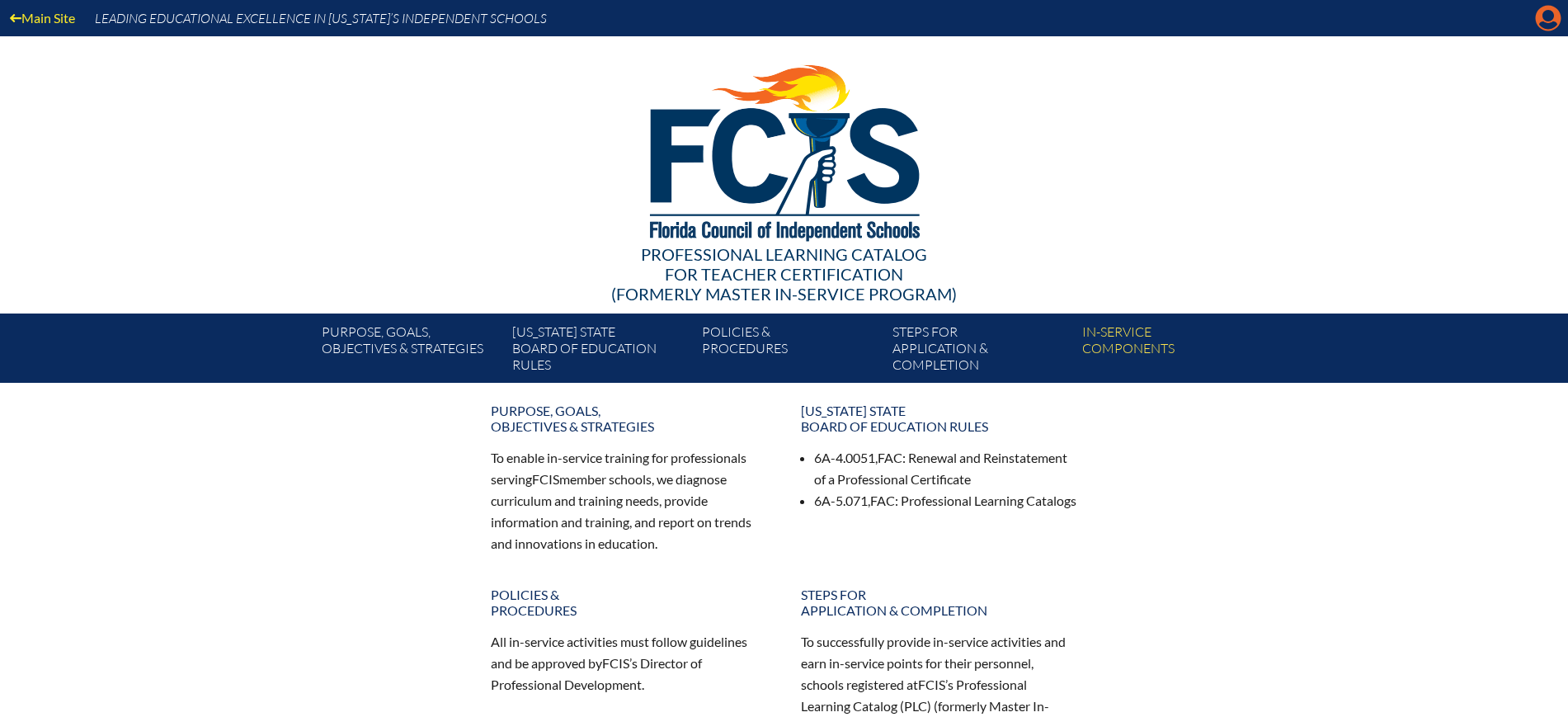
click at [1535, 15] on icon "Manage Account" at bounding box center [1548, 18] width 27 height 27
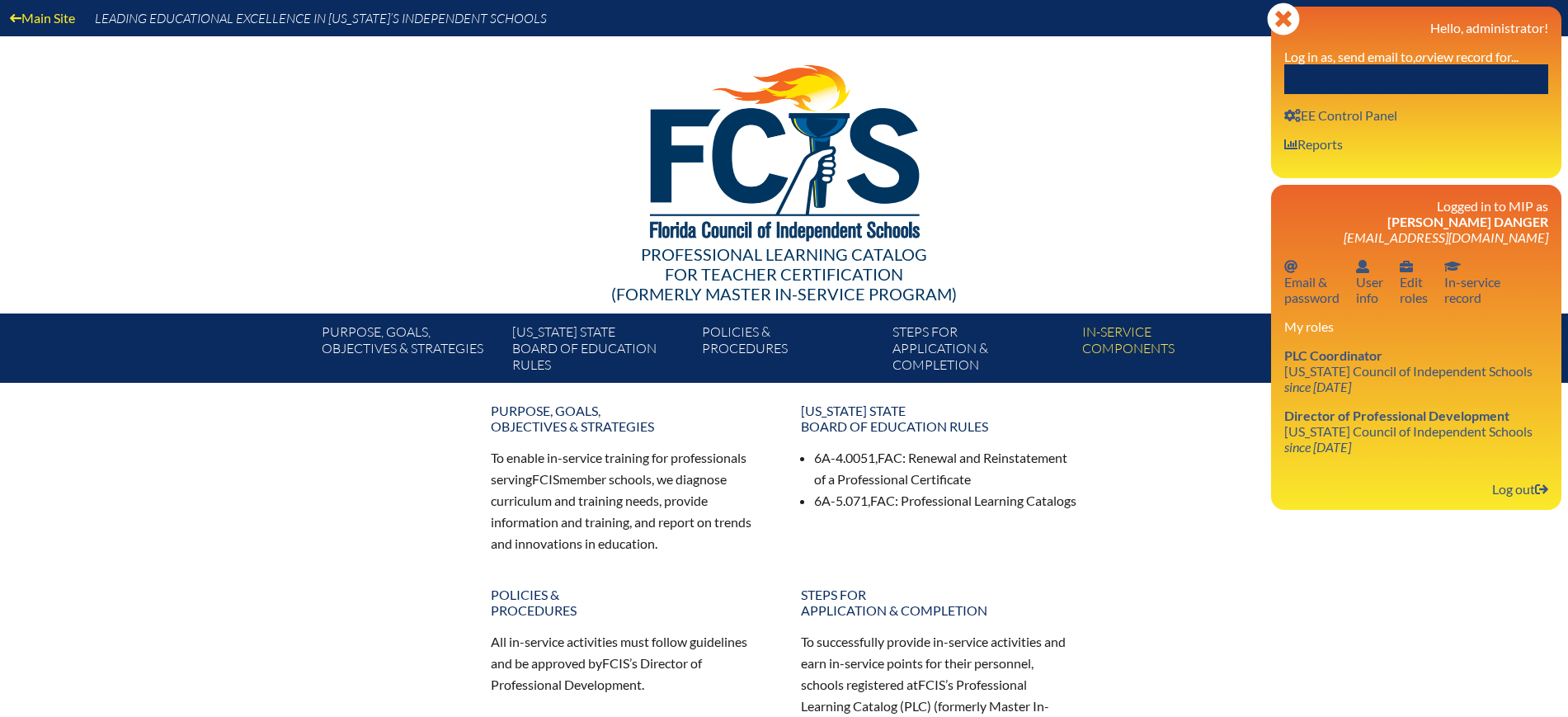
click at [1506, 73] on input "text" at bounding box center [1416, 79] width 264 height 30
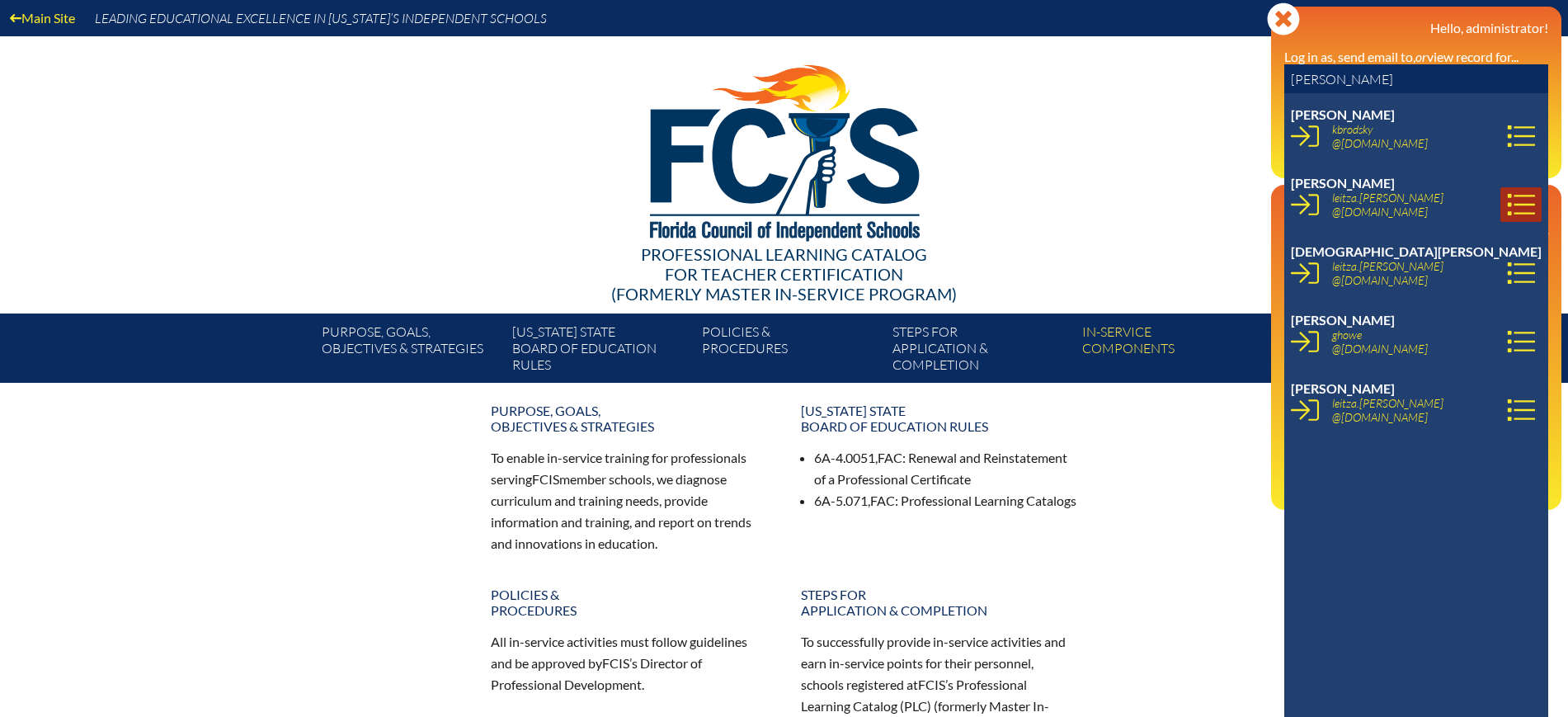
type input "brod"
click at [1507, 198] on icon at bounding box center [1521, 204] width 28 height 28
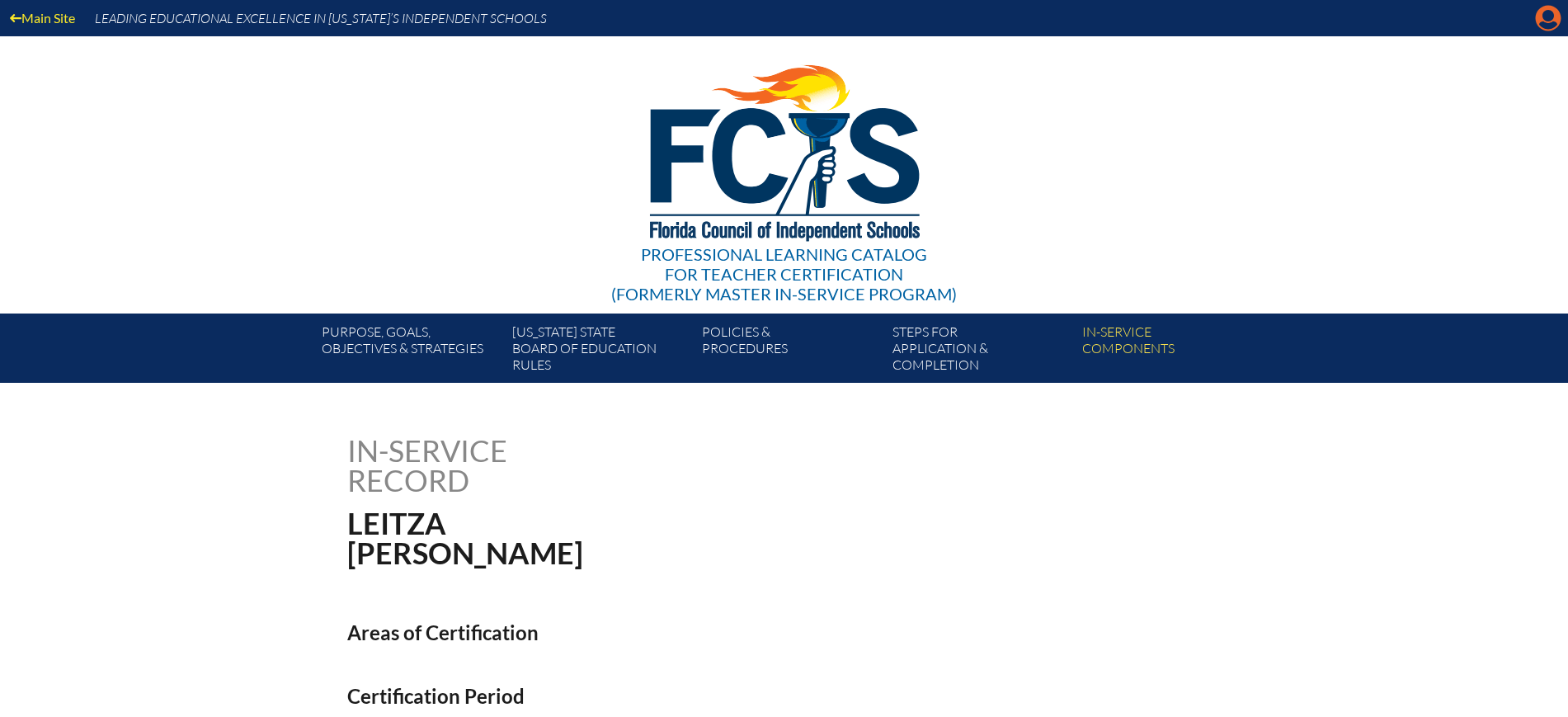
click at [1549, 11] on icon "Manage Account" at bounding box center [1548, 18] width 27 height 27
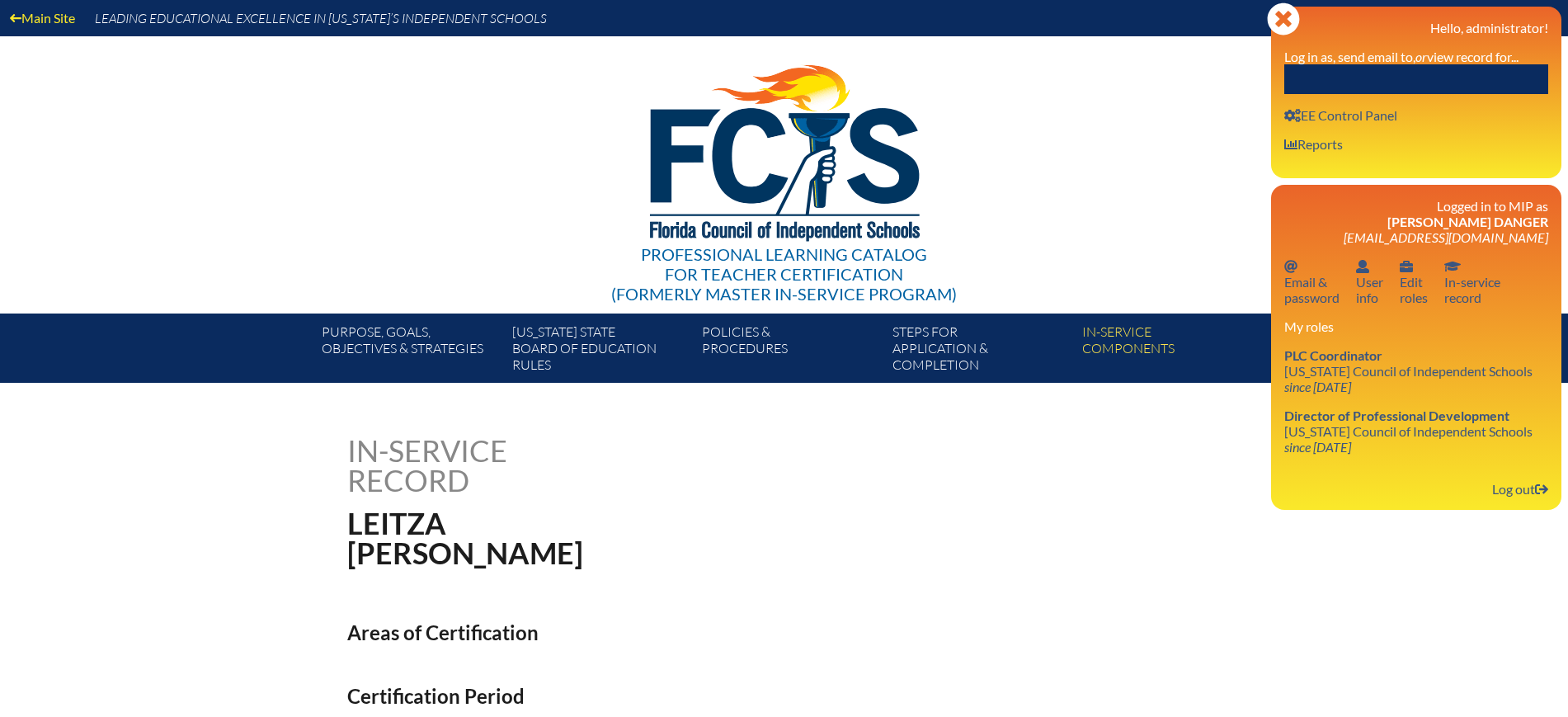
click at [1399, 71] on input "text" at bounding box center [1416, 79] width 264 height 30
paste input "leitza.brodsky@nbps.org"
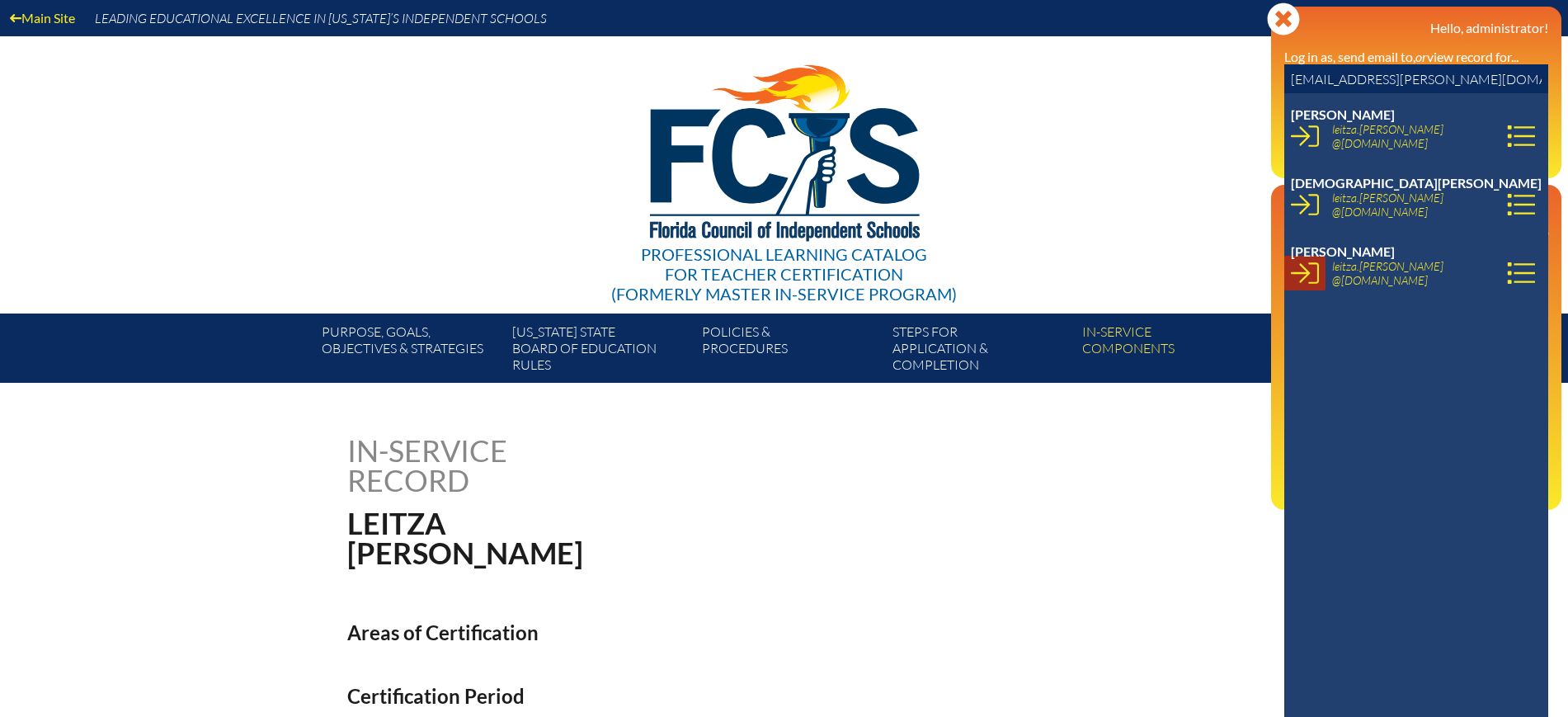
type input "leitza.brodsky@nbps.org"
click at [1303, 274] on icon at bounding box center [1305, 273] width 28 height 28
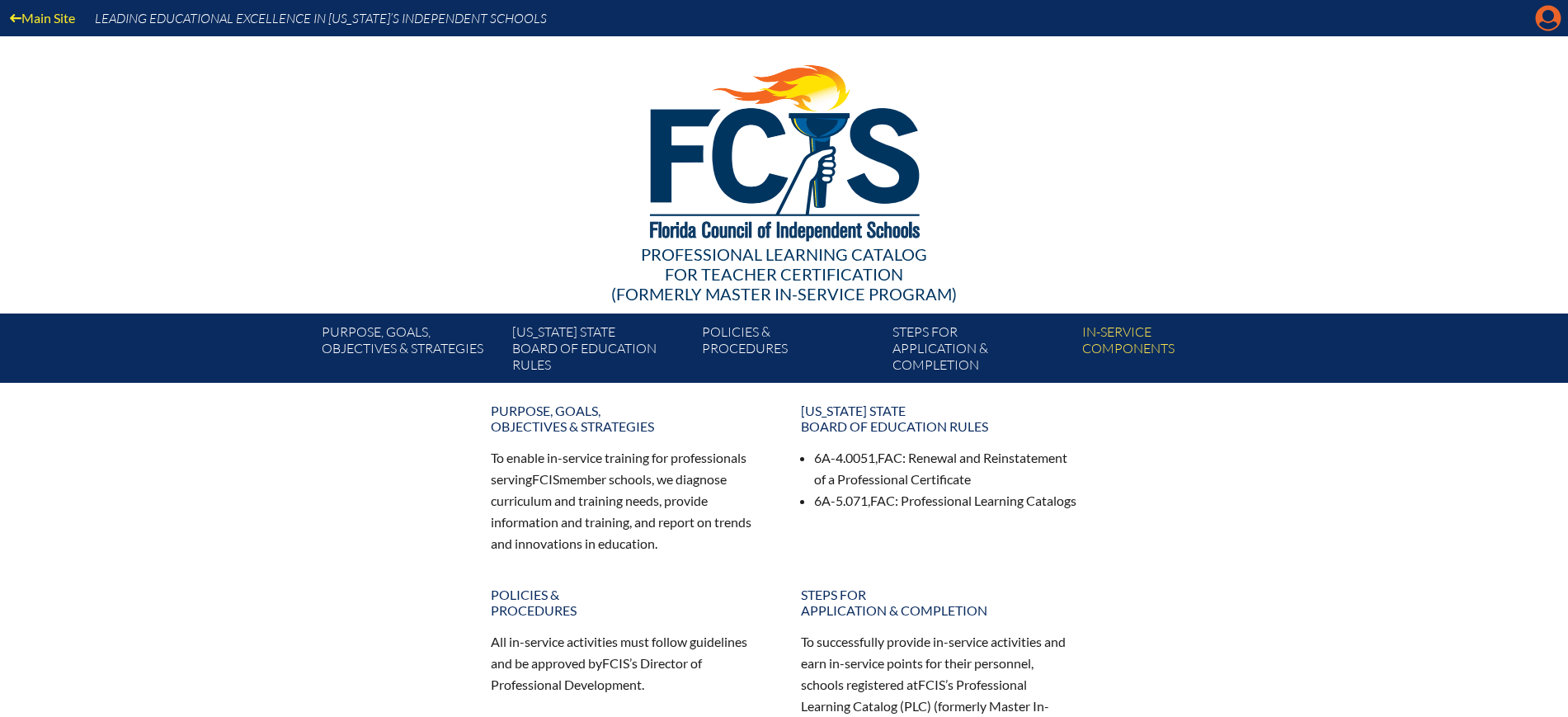
click at [1542, 14] on icon at bounding box center [1548, 19] width 26 height 26
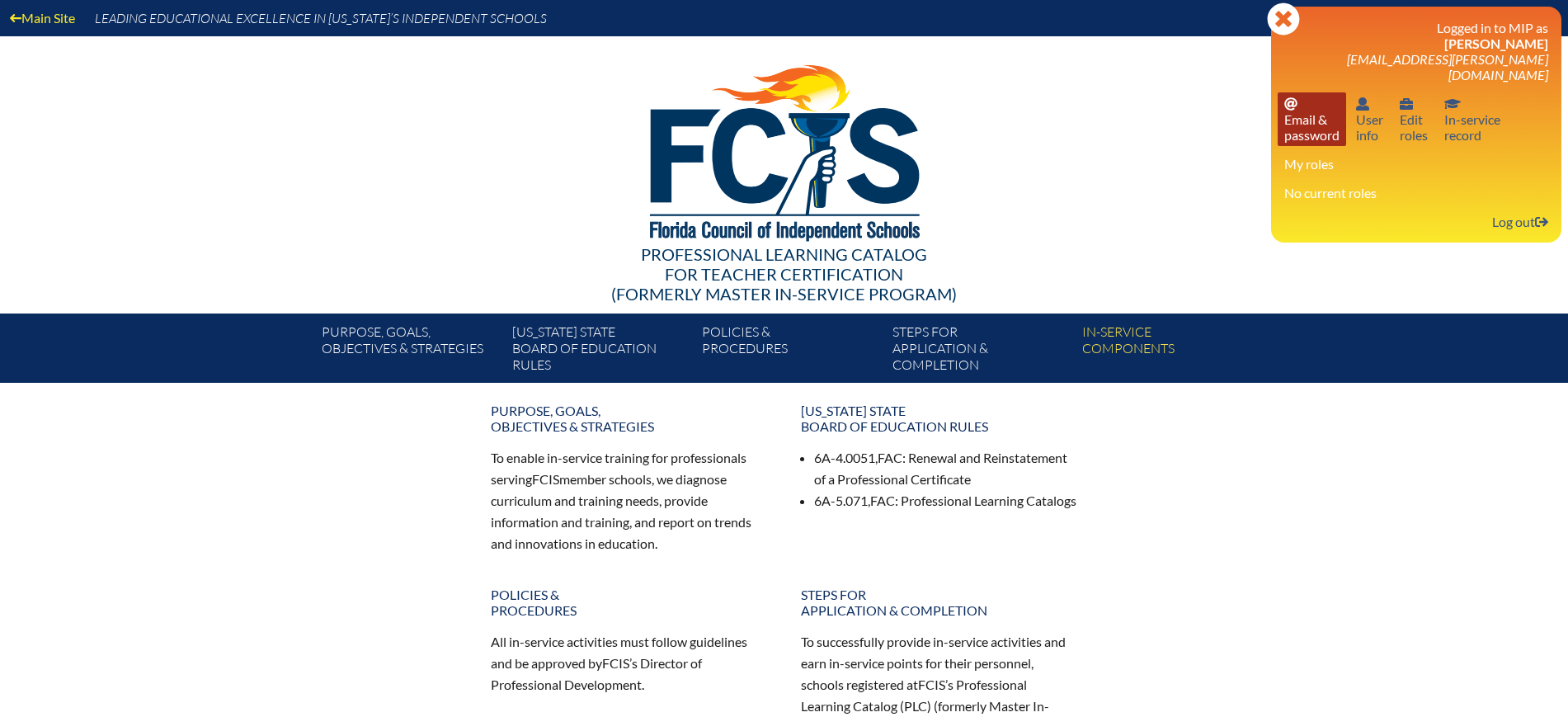
click at [1320, 117] on link "Email password Email & password" at bounding box center [1312, 119] width 68 height 53
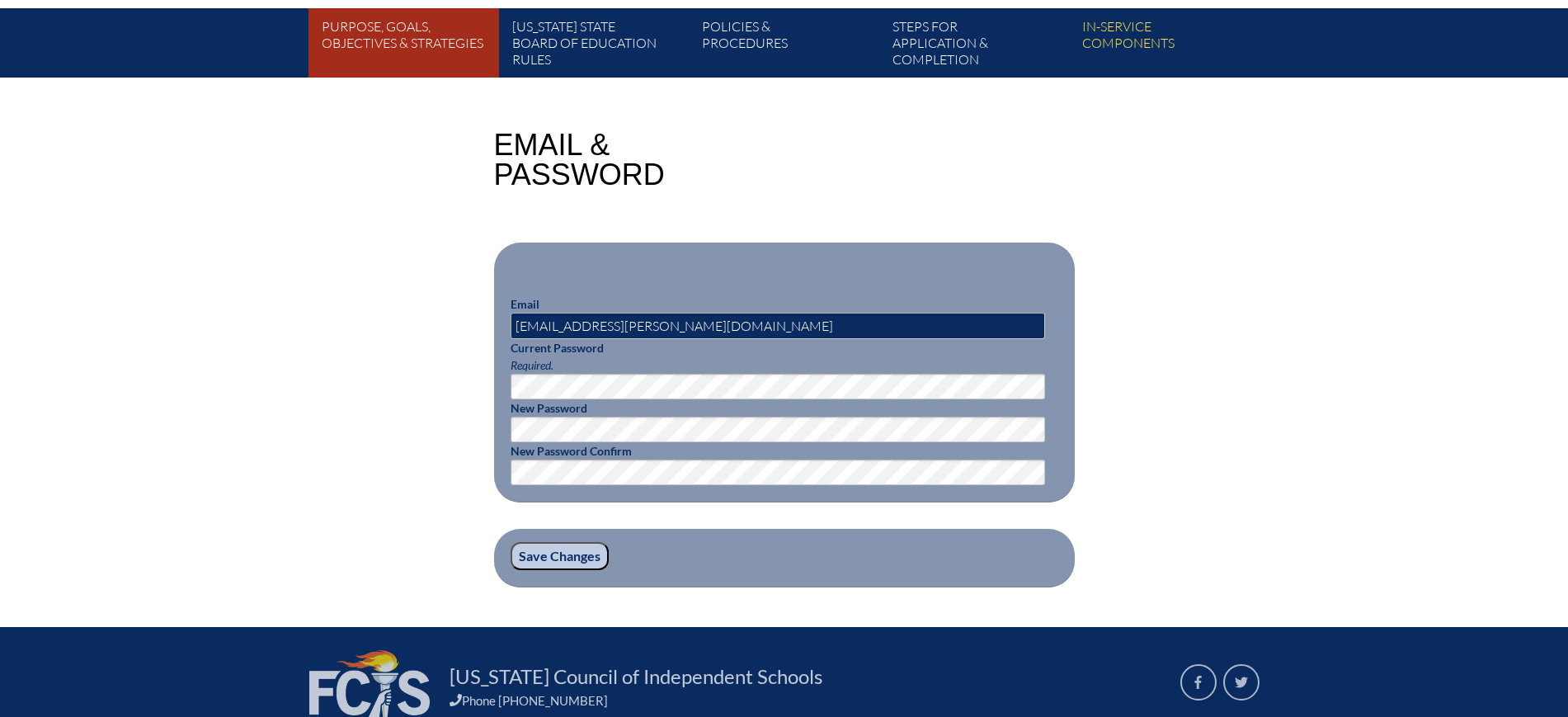
scroll to position [310, 0]
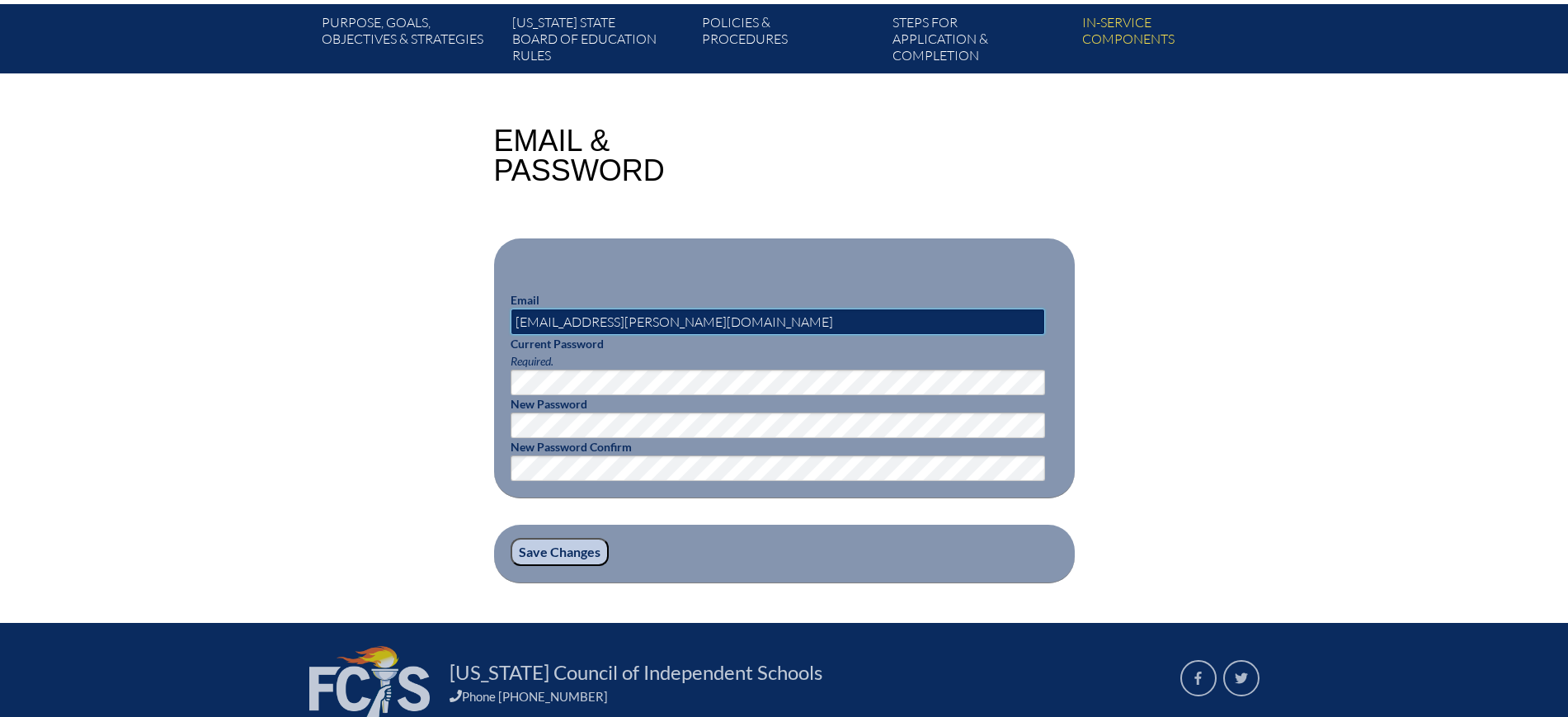
drag, startPoint x: 676, startPoint y: 317, endPoint x: 442, endPoint y: 300, distance: 234.6
click at [443, 302] on div "Email & Password Email leitza.brodsky@nbps.org Current Password Required. New P…" at bounding box center [784, 354] width 927 height 457
drag, startPoint x: 660, startPoint y: 309, endPoint x: 420, endPoint y: 290, distance: 240.8
click at [420, 290] on div "Email & Password Email leitza.brodsky@nbps.org Current Password Required. New P…" at bounding box center [784, 354] width 927 height 457
type input "l"
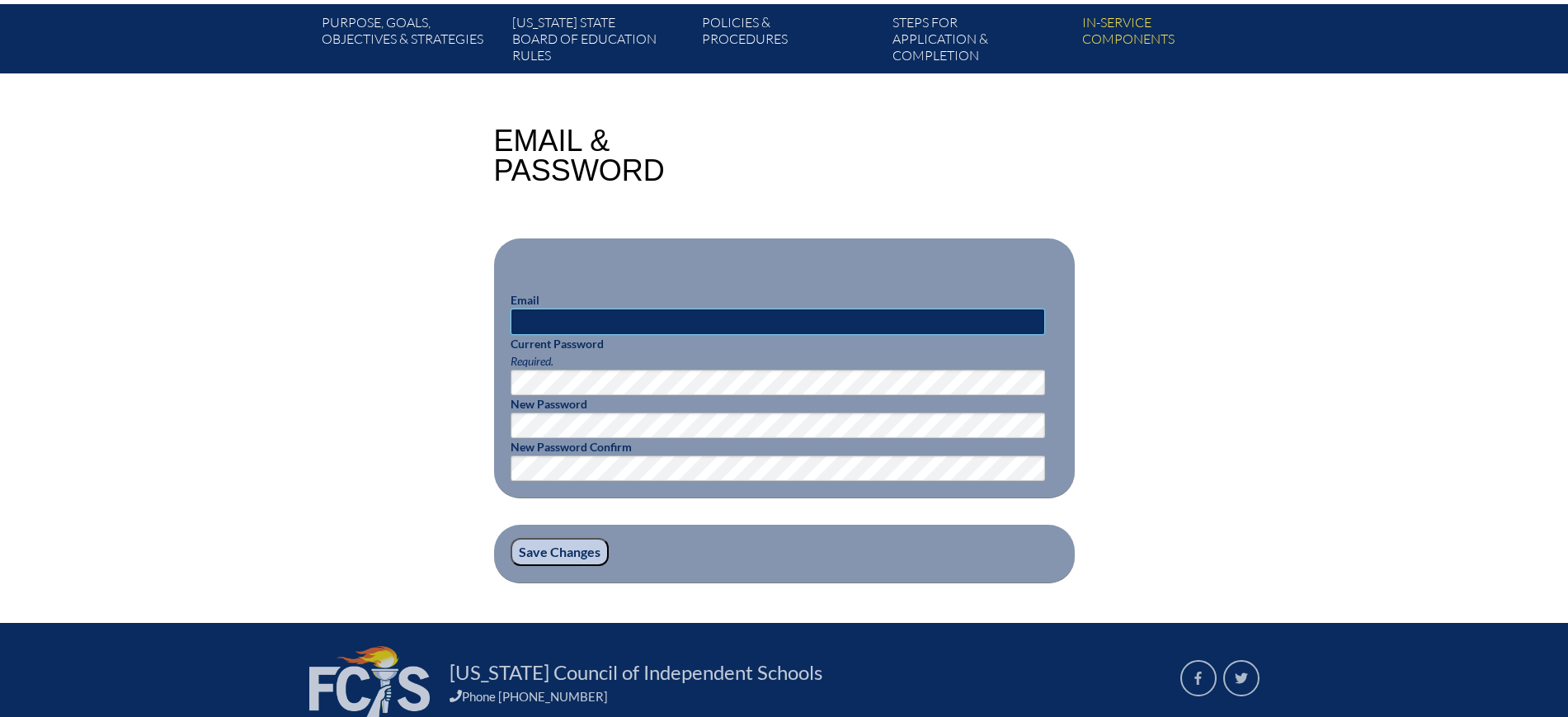
paste input "SJEeagles1234!"
type input "SJEeagles1234!"
click at [561, 546] on input "Save Changes" at bounding box center [560, 551] width 99 height 28
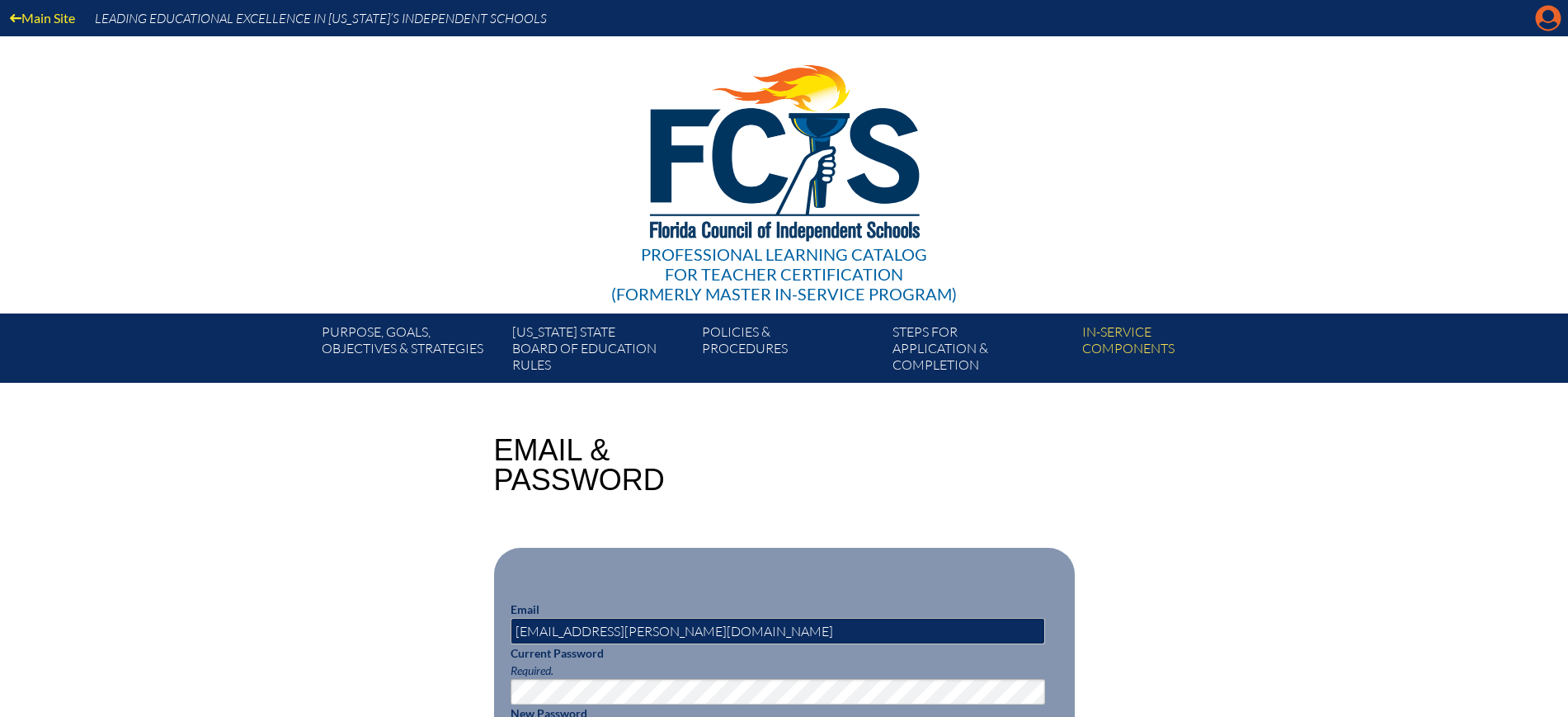
click at [1540, 18] on icon at bounding box center [1548, 19] width 26 height 26
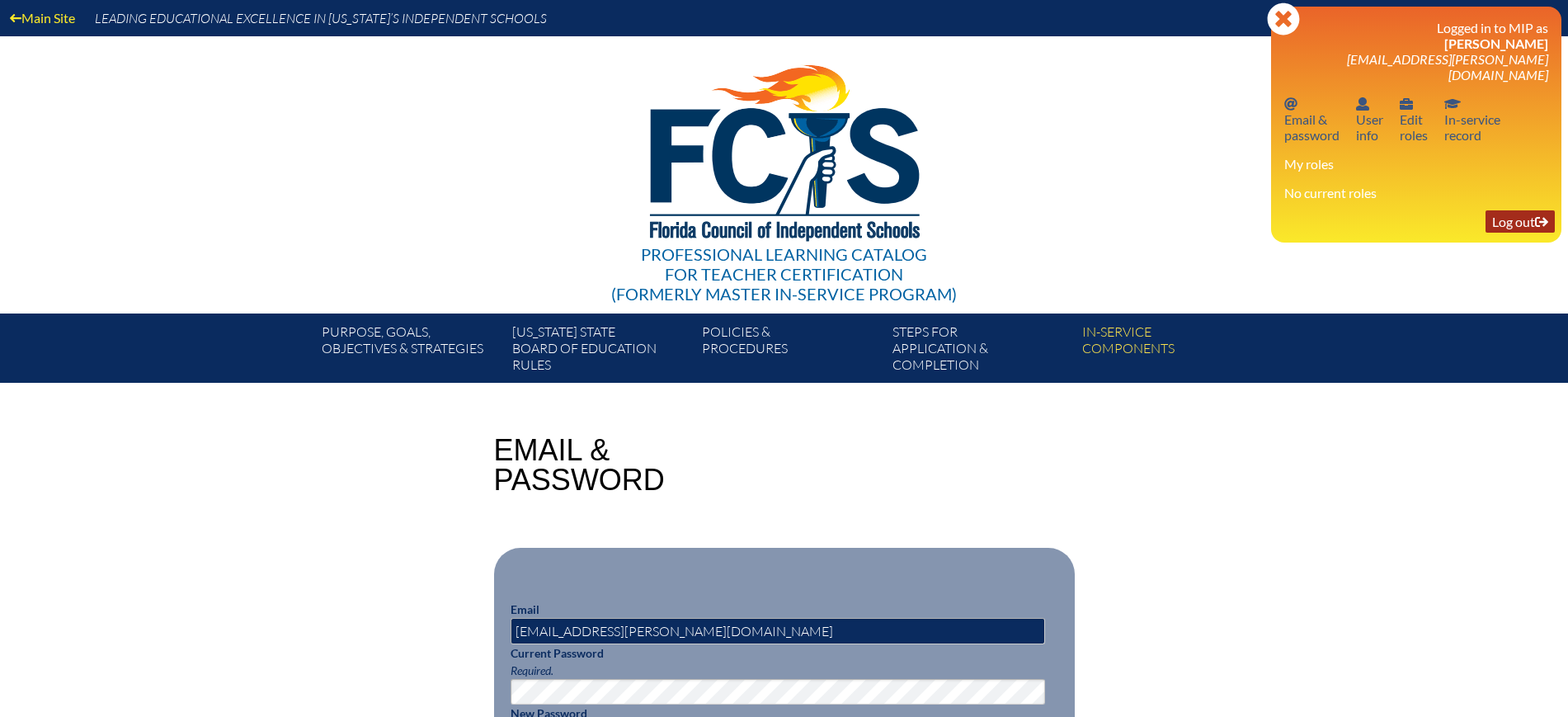
click at [1512, 210] on link "Log out Log out" at bounding box center [1520, 221] width 69 height 23
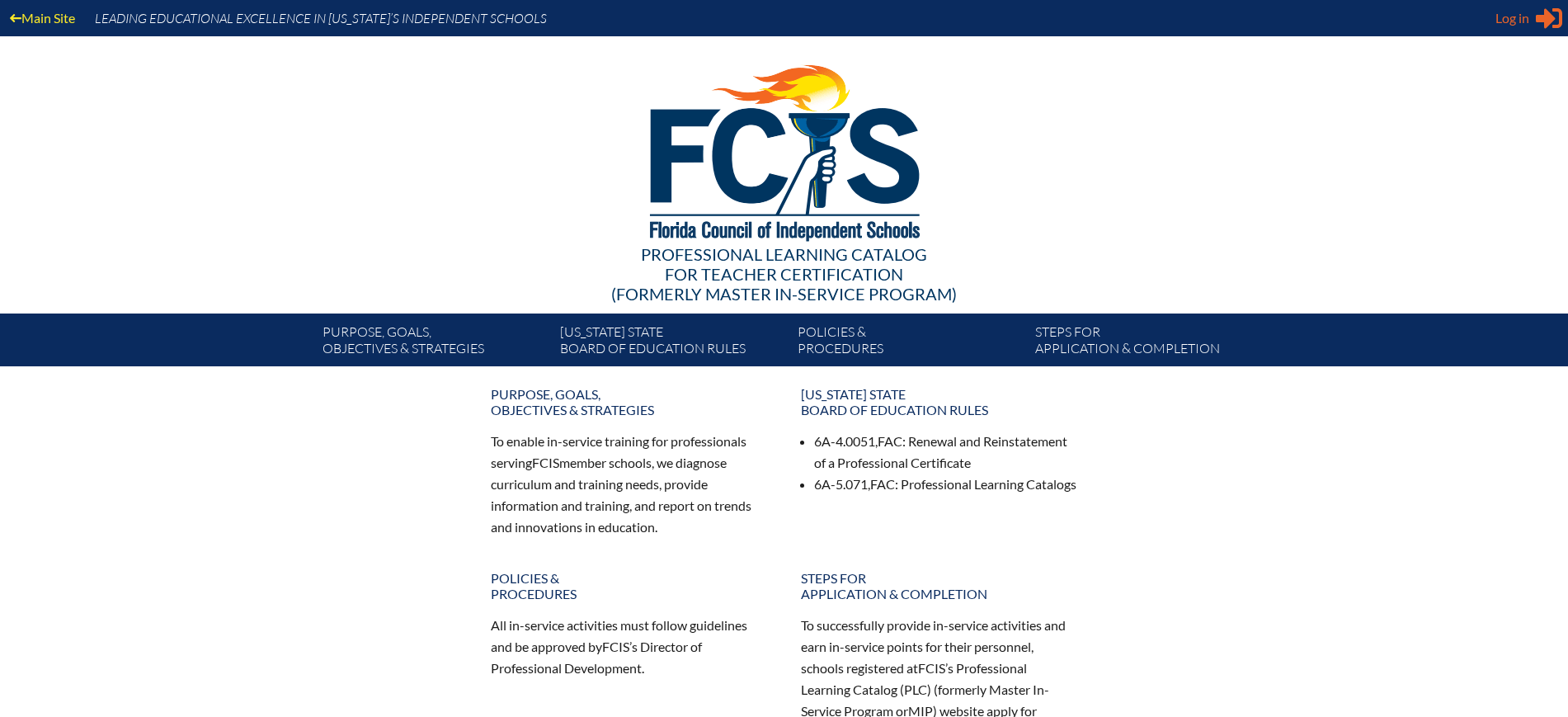
type input "[EMAIL_ADDRESS][DOMAIN_NAME]"
click at [1512, 16] on span "Log in" at bounding box center [1512, 18] width 34 height 20
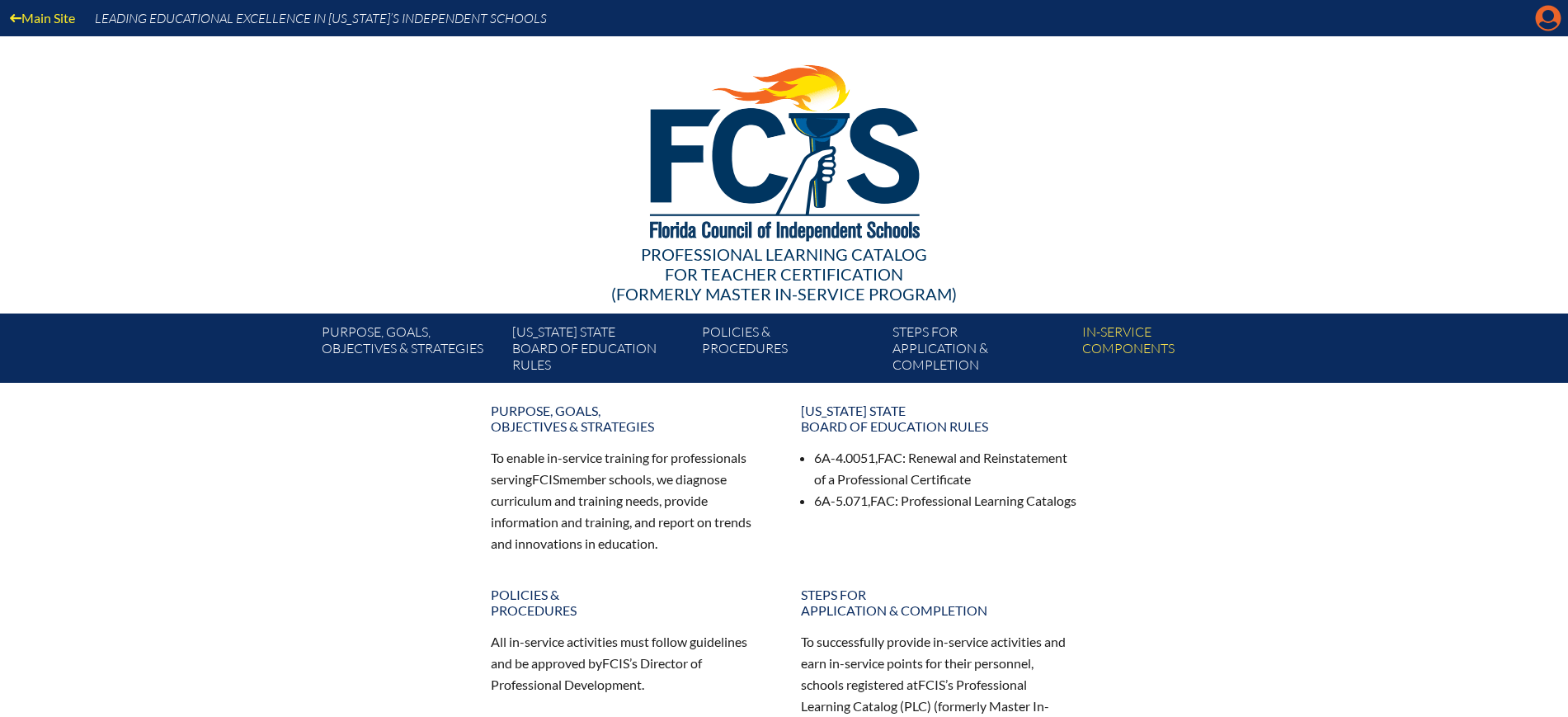
click at [1540, 17] on icon at bounding box center [1548, 19] width 26 height 26
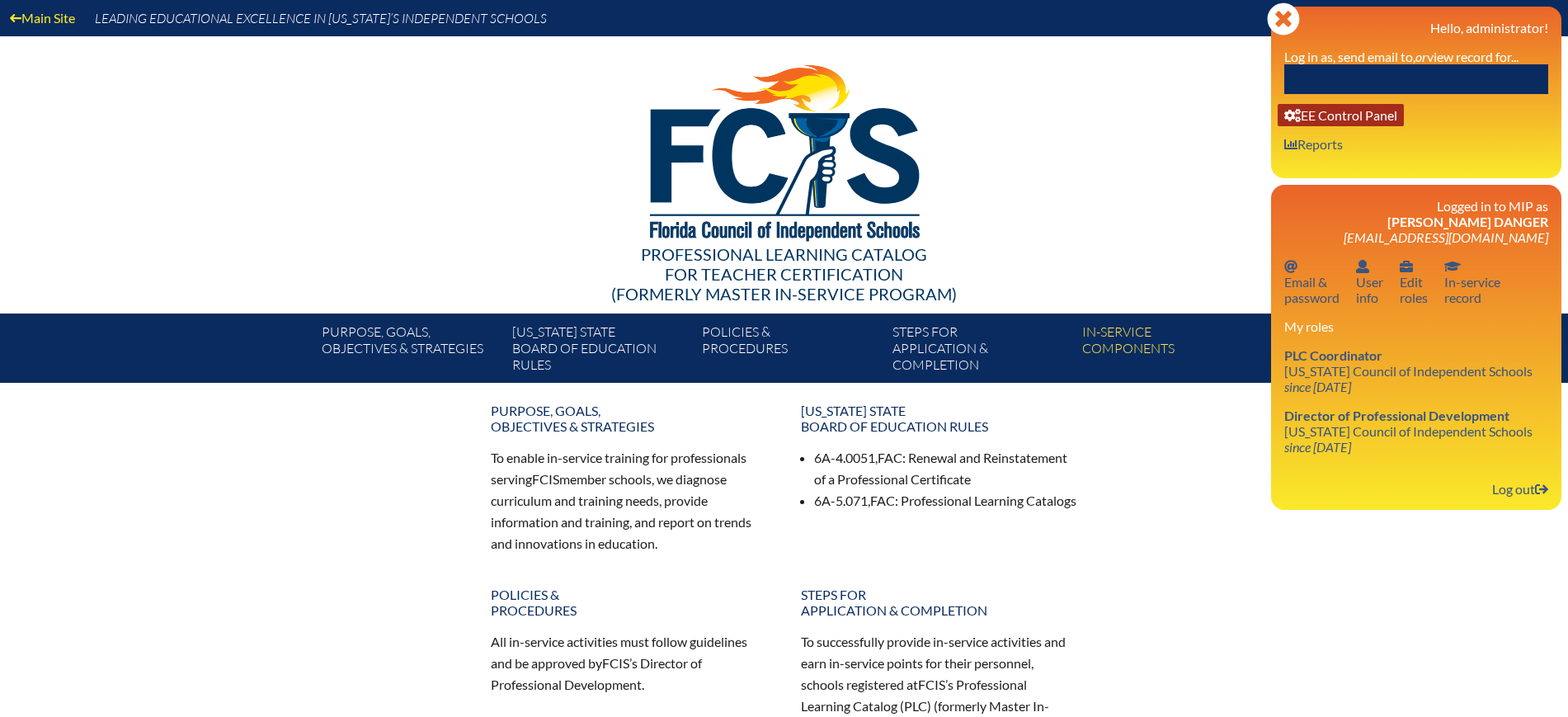
click at [1380, 119] on link "User info EE Control Panel" at bounding box center [1341, 114] width 126 height 23
